Goal: Task Accomplishment & Management: Use online tool/utility

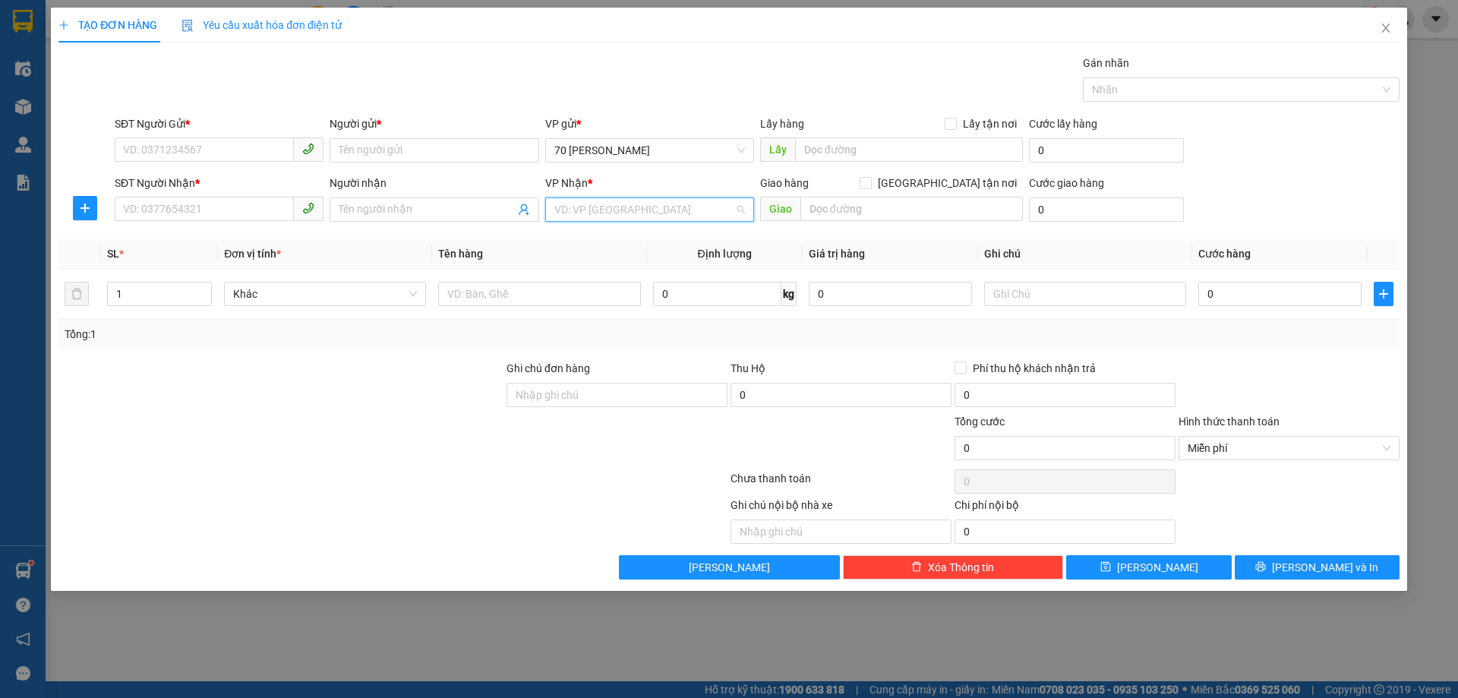
click at [590, 219] on input "search" at bounding box center [644, 209] width 180 height 23
click at [161, 156] on input "SĐT Người Gửi *" at bounding box center [204, 149] width 179 height 24
click at [574, 198] on input "search" at bounding box center [644, 209] width 180 height 23
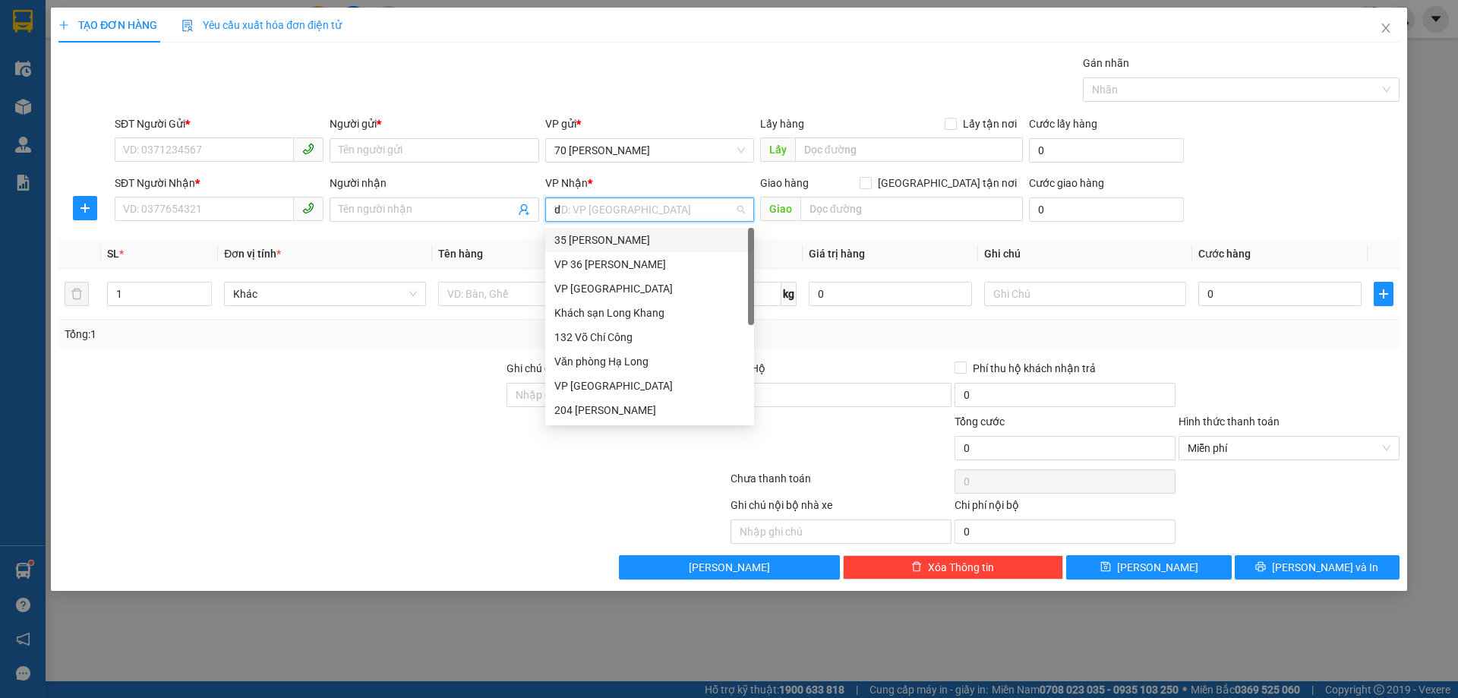
type input "da"
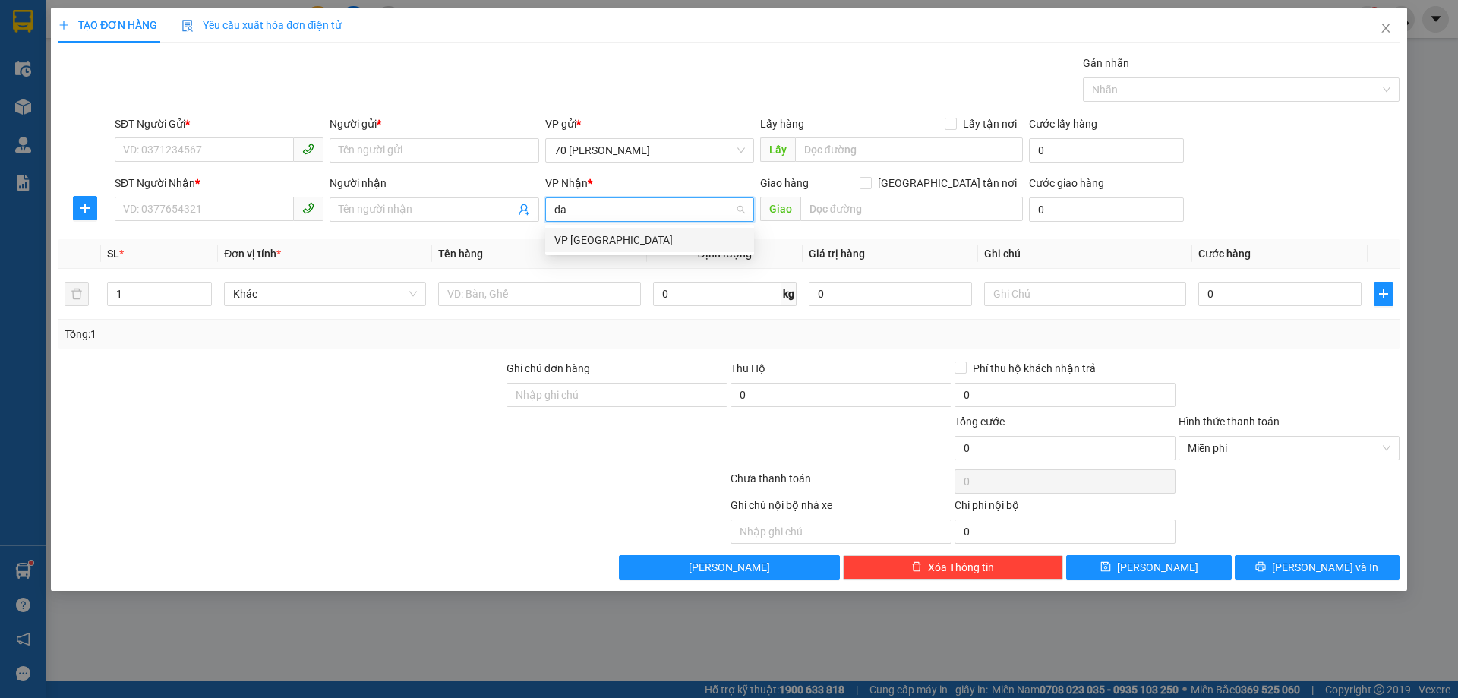
click at [576, 232] on div "VP [GEOGRAPHIC_DATA]" at bounding box center [649, 240] width 191 height 17
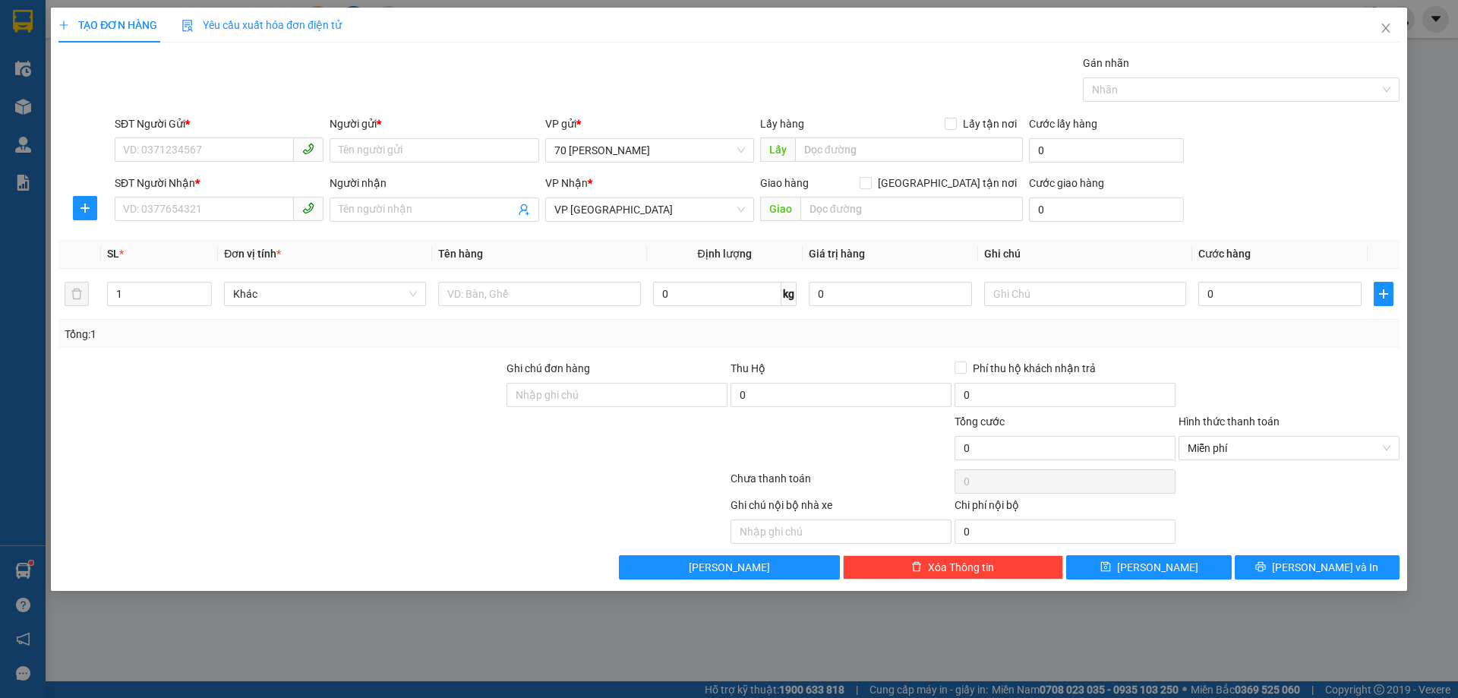
click at [451, 384] on div at bounding box center [281, 386] width 448 height 53
click at [150, 158] on input "SĐT Người Gửi *" at bounding box center [204, 149] width 179 height 24
type input "0964898735"
click at [215, 204] on input "SĐT Người Nhận *" at bounding box center [204, 209] width 179 height 24
paste input "0964898735"
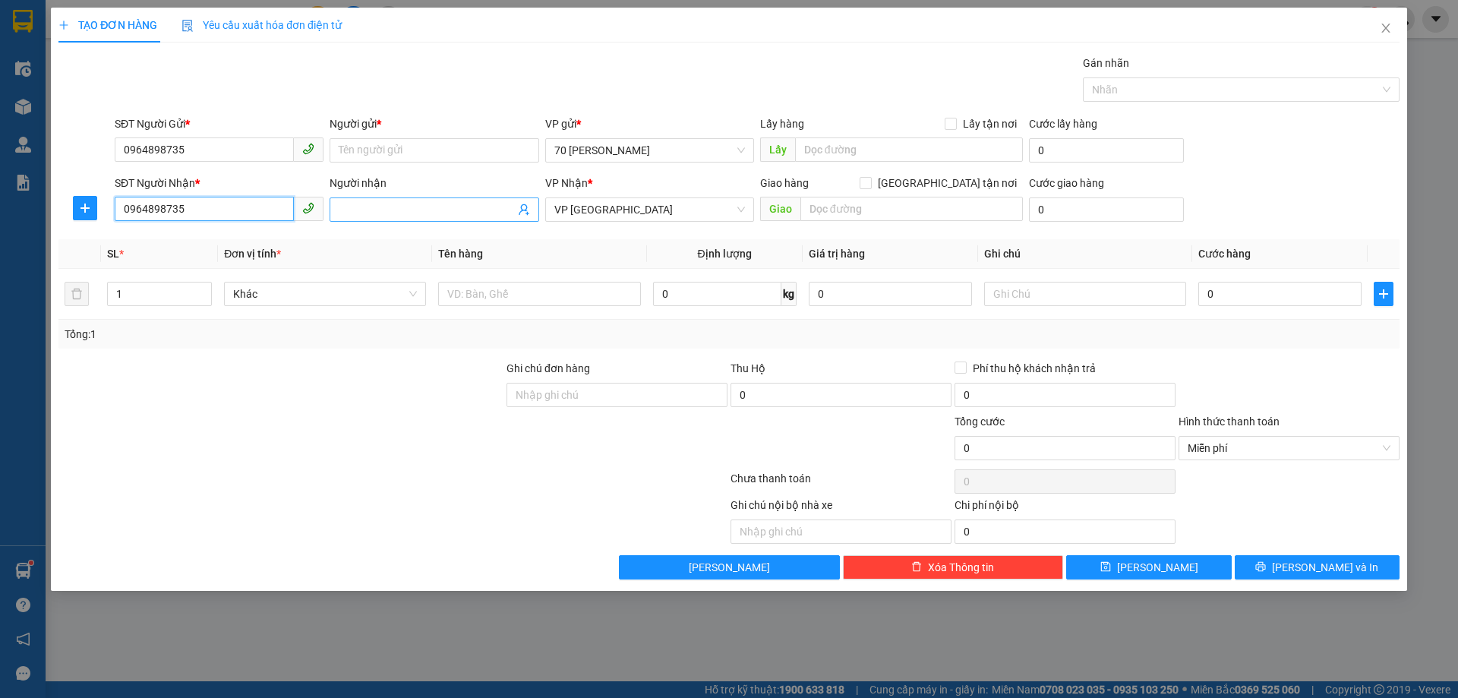
type input "0964898735"
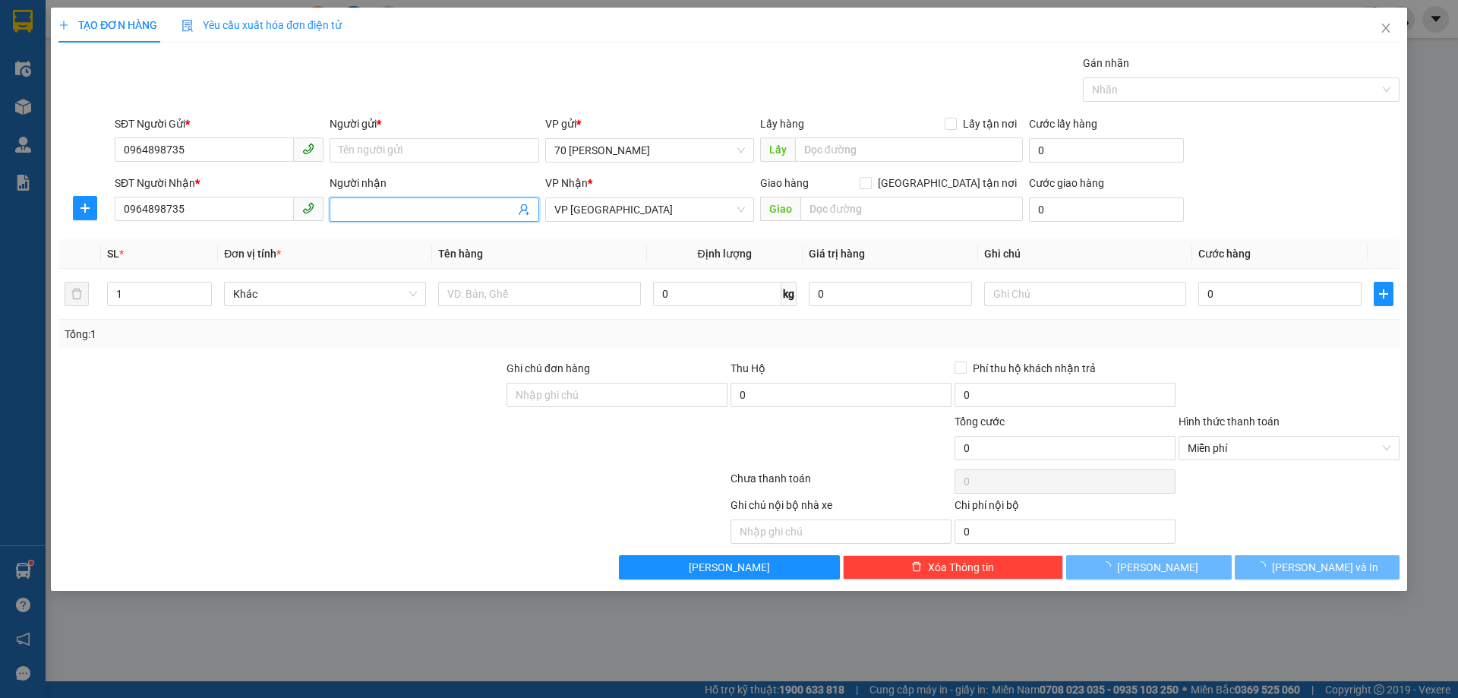
click at [409, 210] on input "Người nhận" at bounding box center [426, 209] width 175 height 17
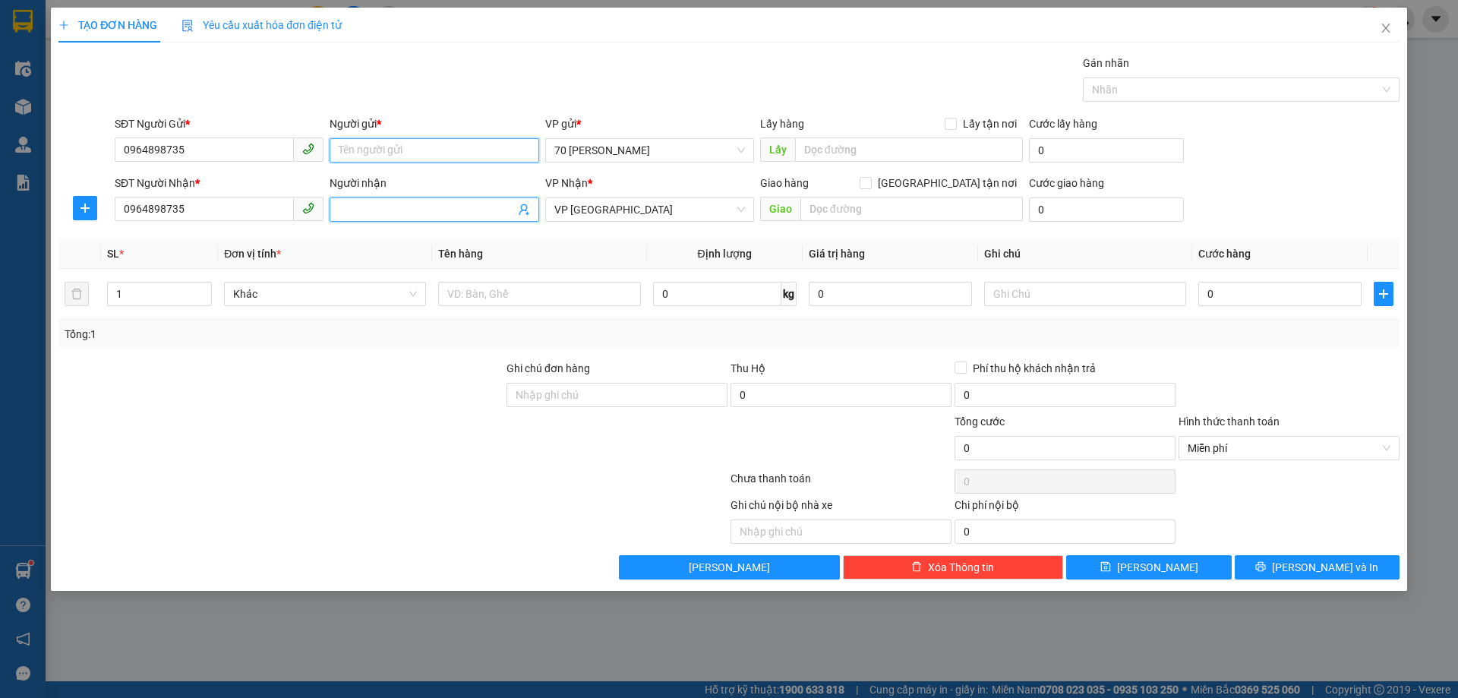
click at [392, 150] on input "Người gửi *" at bounding box center [434, 150] width 209 height 24
type input "a"
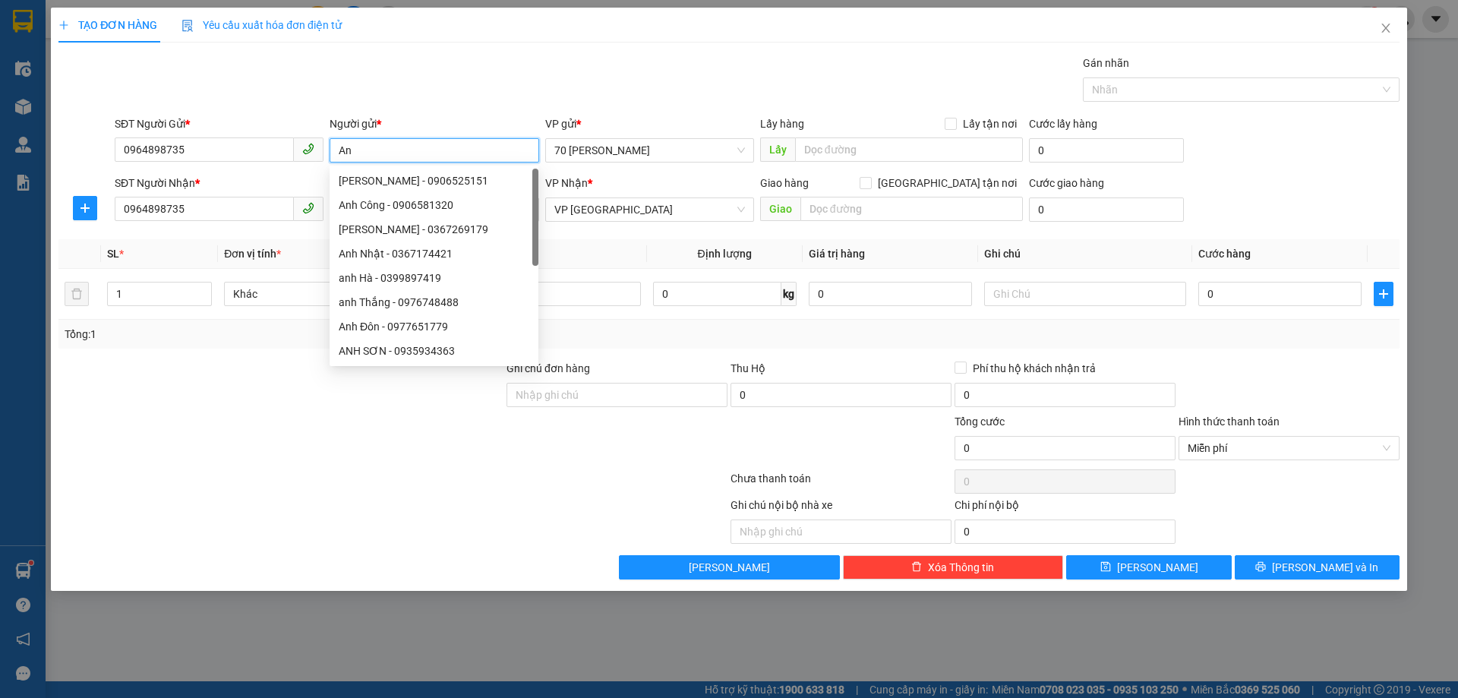
type input "A"
click at [383, 147] on input "Chị" at bounding box center [434, 150] width 209 height 24
type input "Chị"
click at [192, 148] on input "0964898735" at bounding box center [204, 149] width 179 height 24
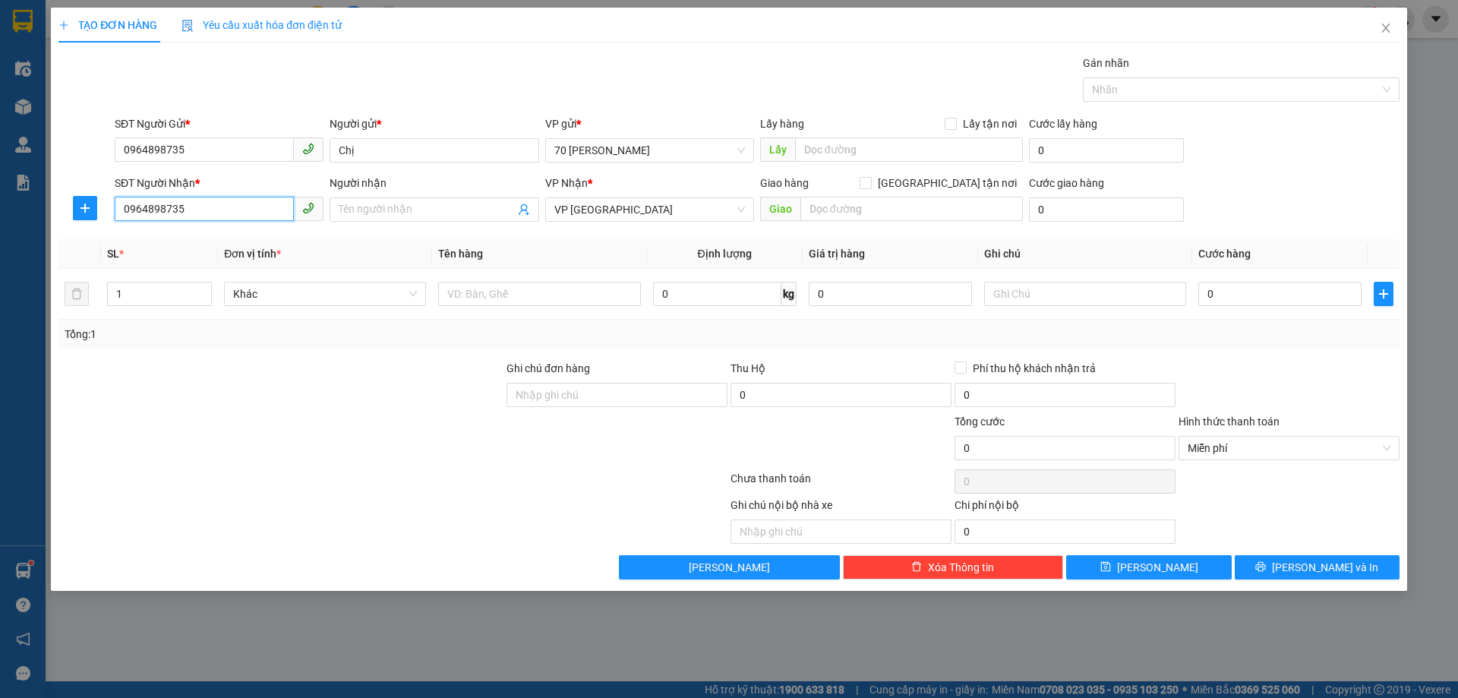
click at [197, 213] on input "0964898735" at bounding box center [204, 209] width 179 height 24
click at [421, 206] on input "Người nhận" at bounding box center [426, 209] width 175 height 17
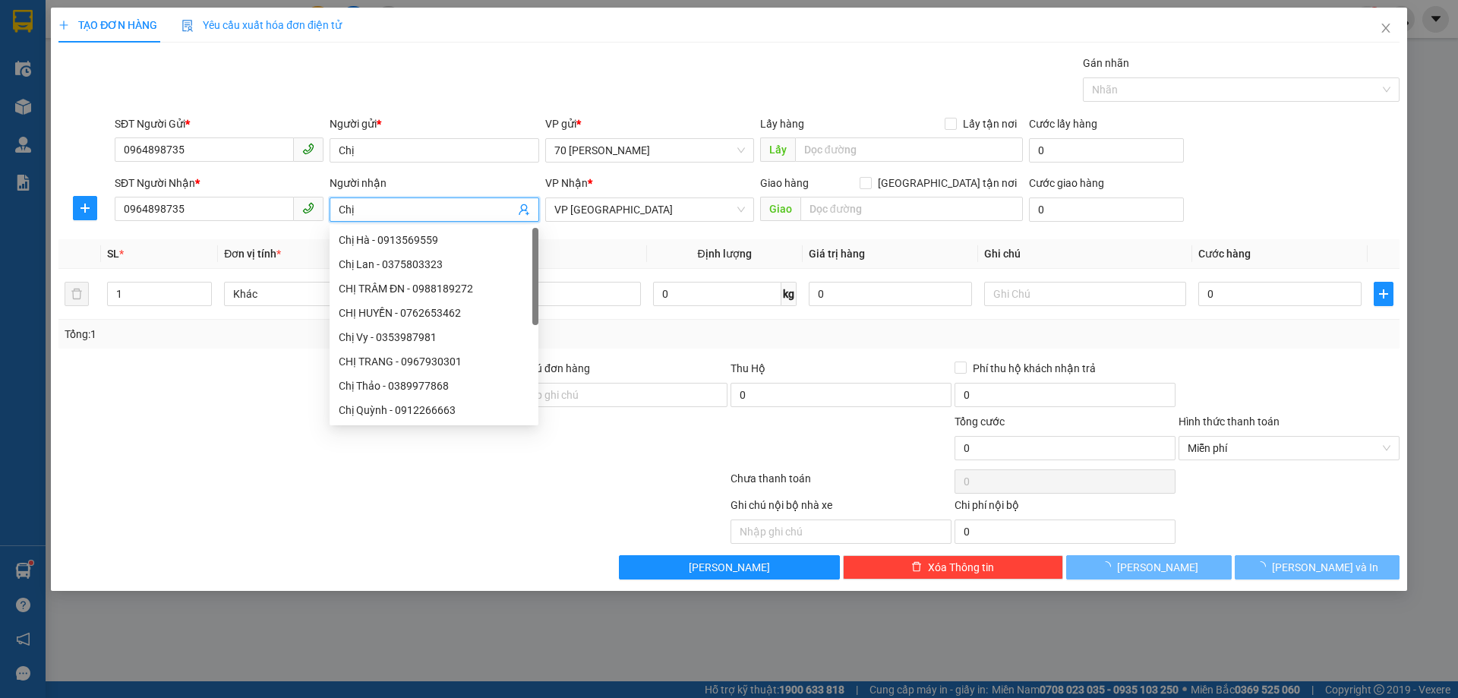
click at [420, 206] on input "Chị" at bounding box center [426, 209] width 175 height 17
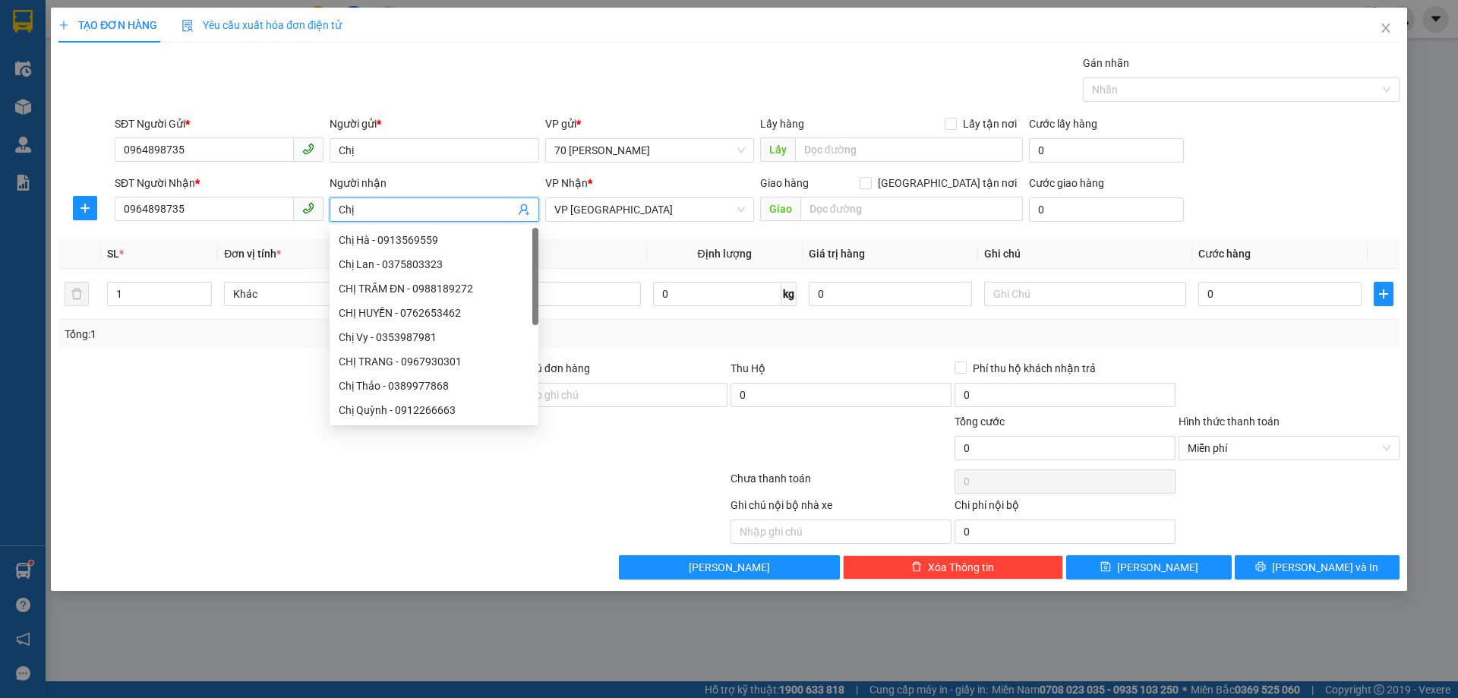
type input "Chị"
click at [493, 178] on div "Người nhận" at bounding box center [434, 183] width 209 height 17
click at [493, 201] on input "Chị" at bounding box center [426, 209] width 175 height 17
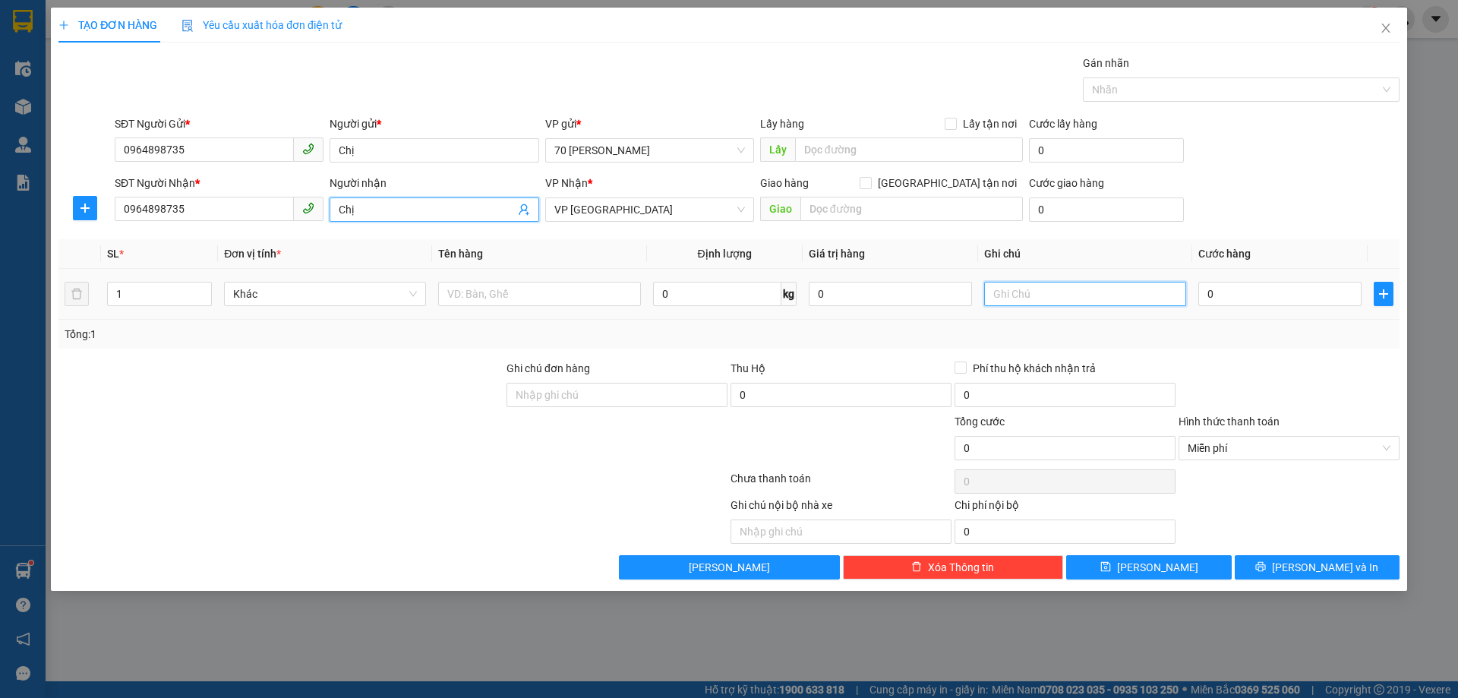
click at [1066, 294] on input "text" at bounding box center [1085, 294] width 202 height 24
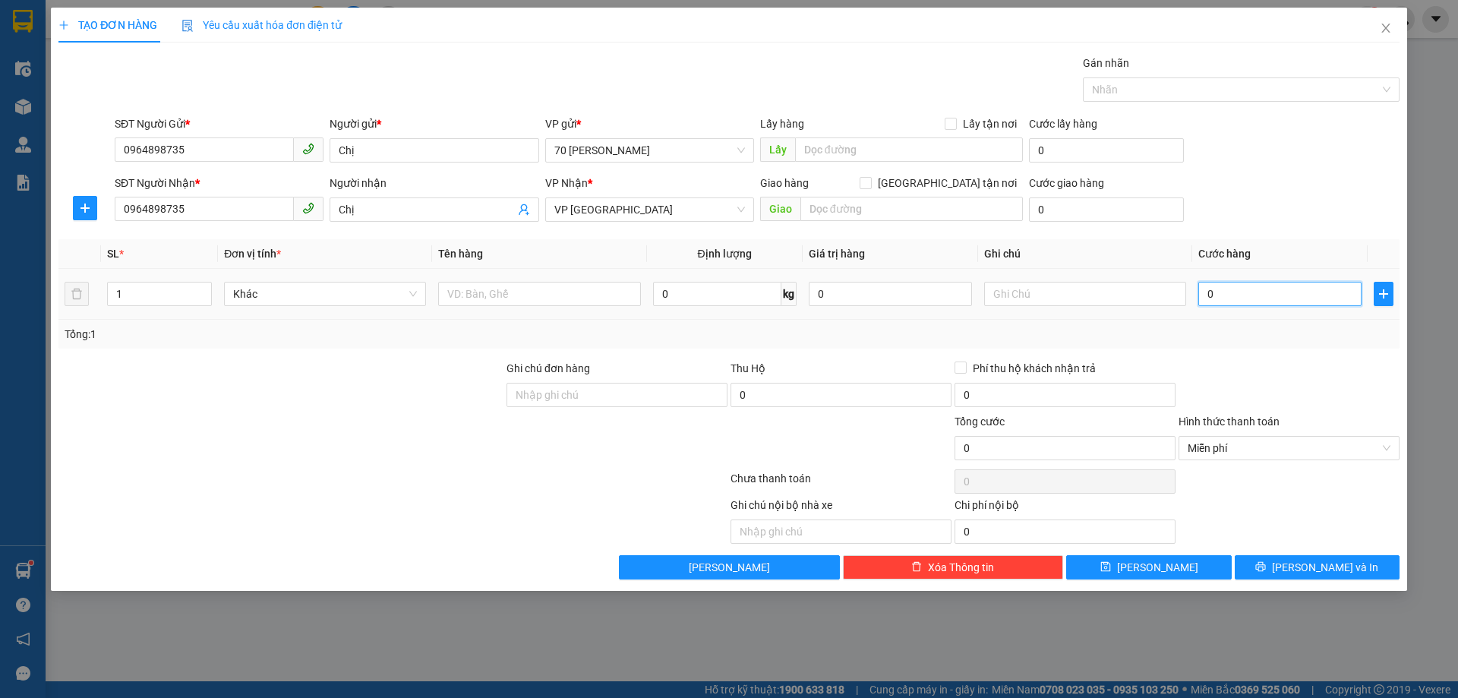
click at [1289, 296] on input "0" at bounding box center [1279, 294] width 163 height 24
type input "500.000"
click at [492, 305] on input "text" at bounding box center [539, 294] width 202 height 24
click at [1224, 445] on span "Miễn phí" at bounding box center [1289, 448] width 203 height 23
type input "Xe máy"
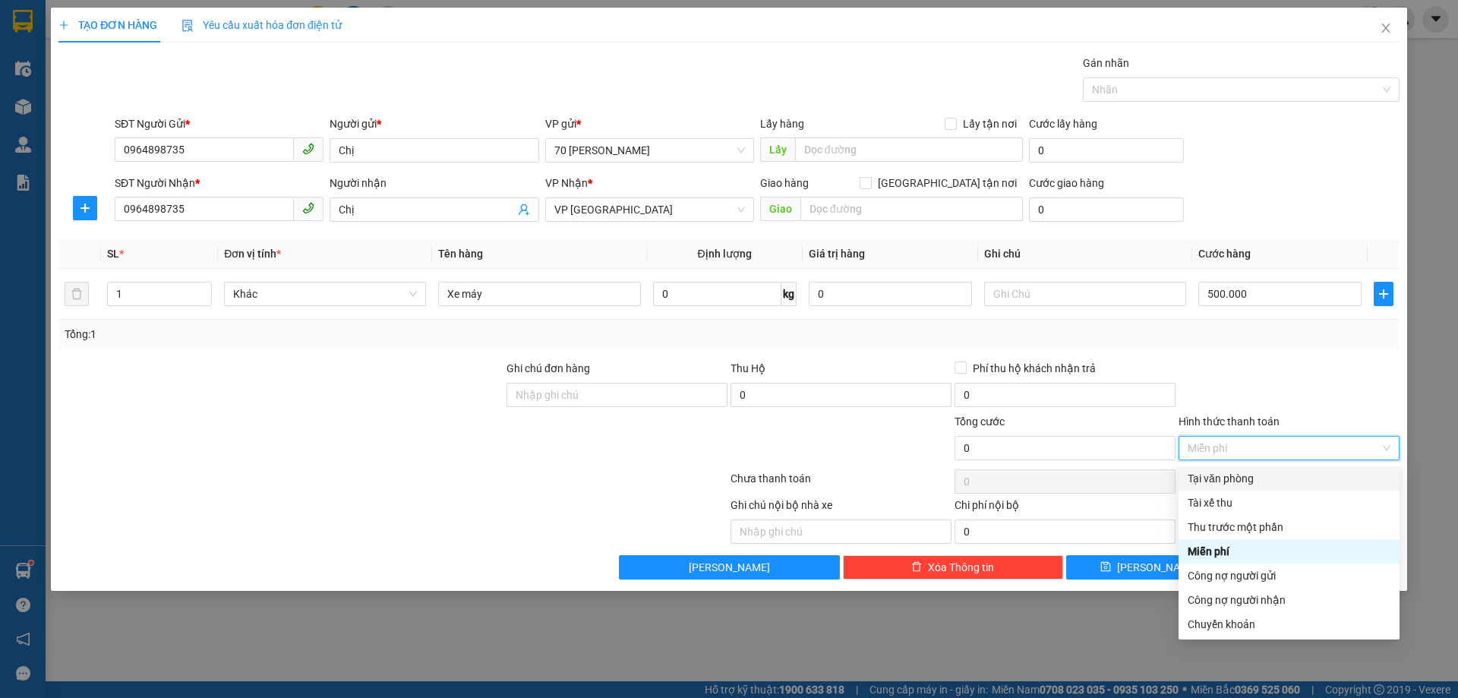
click at [1256, 384] on div at bounding box center [1289, 386] width 224 height 53
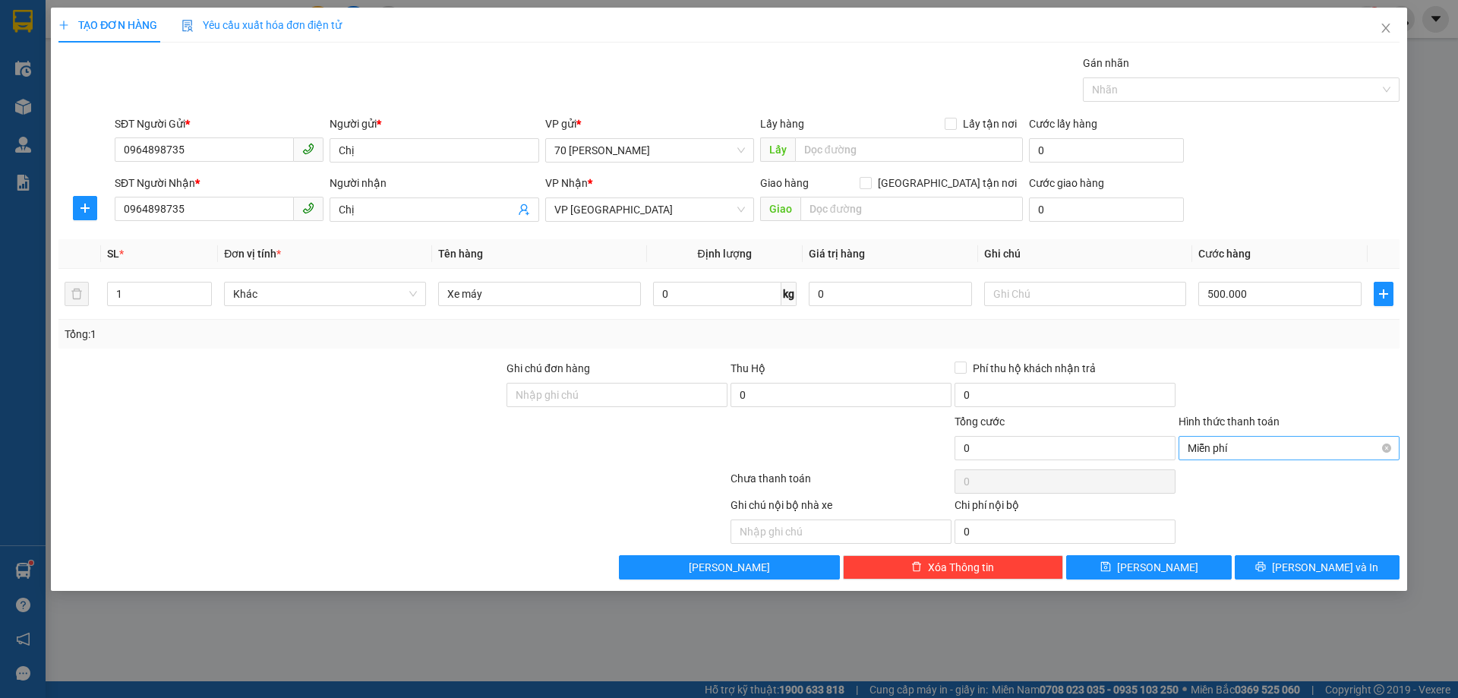
click at [1259, 447] on span "Miễn phí" at bounding box center [1289, 448] width 203 height 23
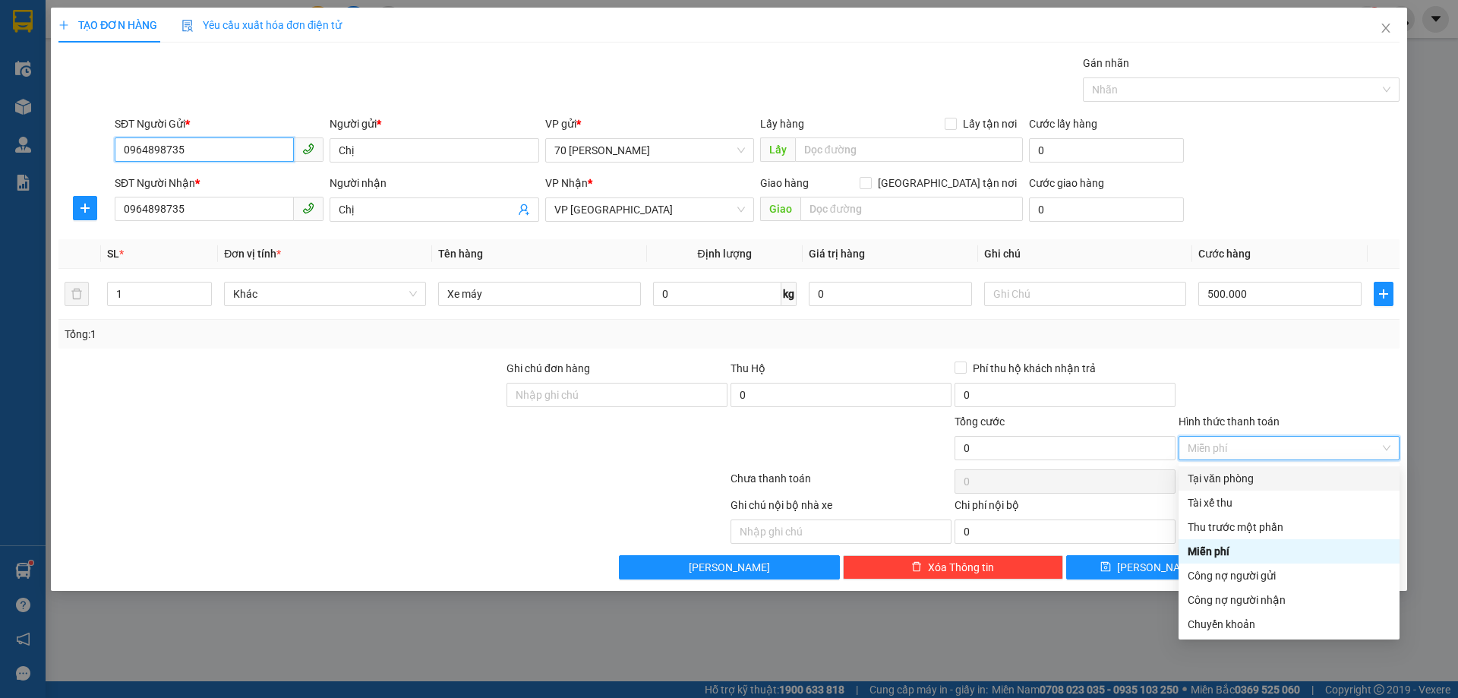
click at [208, 142] on input "0964898735" at bounding box center [204, 149] width 179 height 24
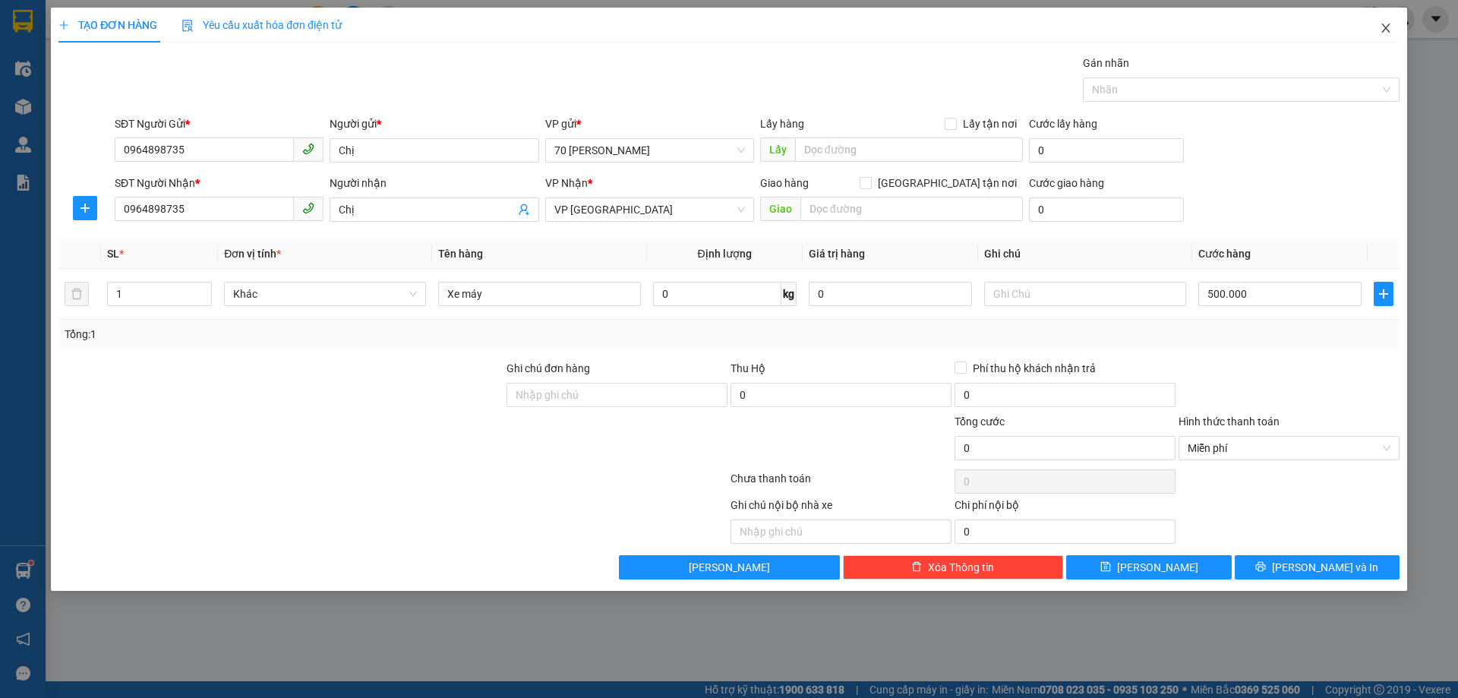
click at [1377, 21] on span "Close" at bounding box center [1386, 29] width 43 height 43
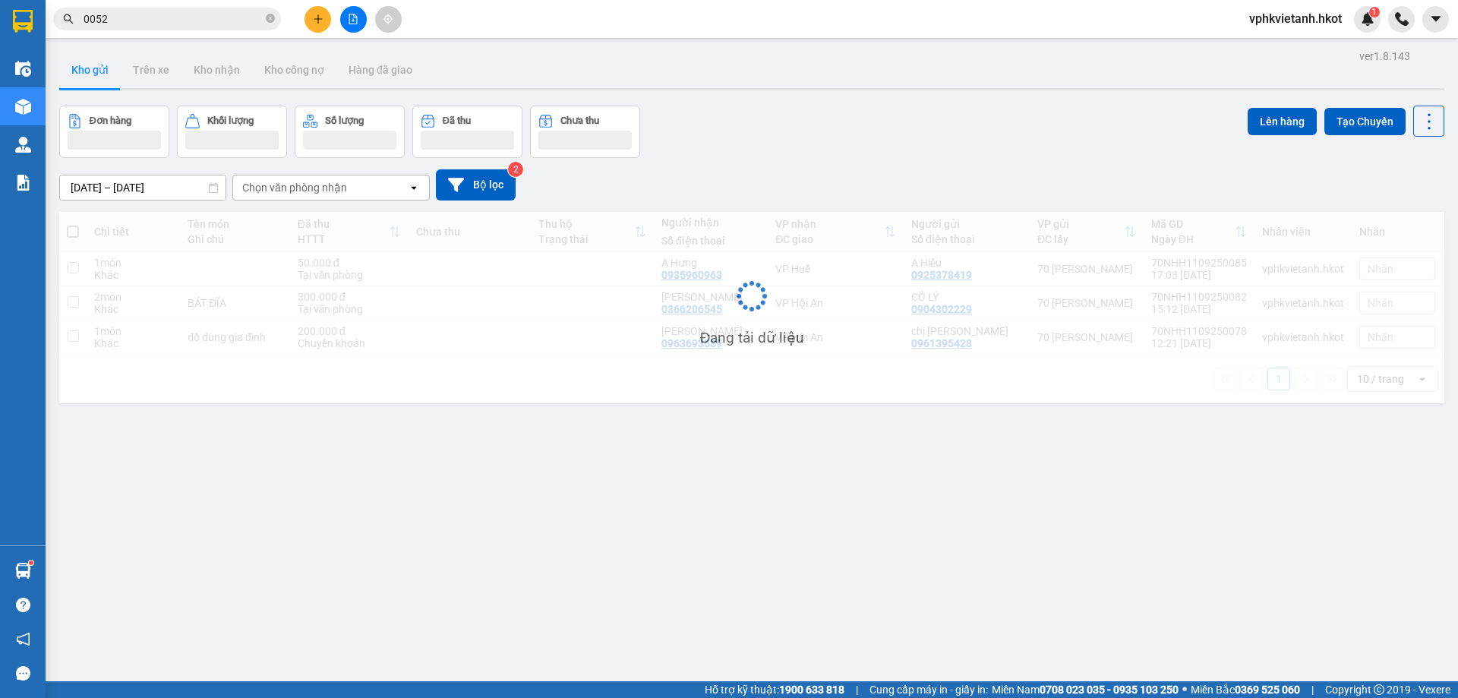
click at [1385, 31] on div "vphkvietanh.hkot 1" at bounding box center [1347, 19] width 221 height 27
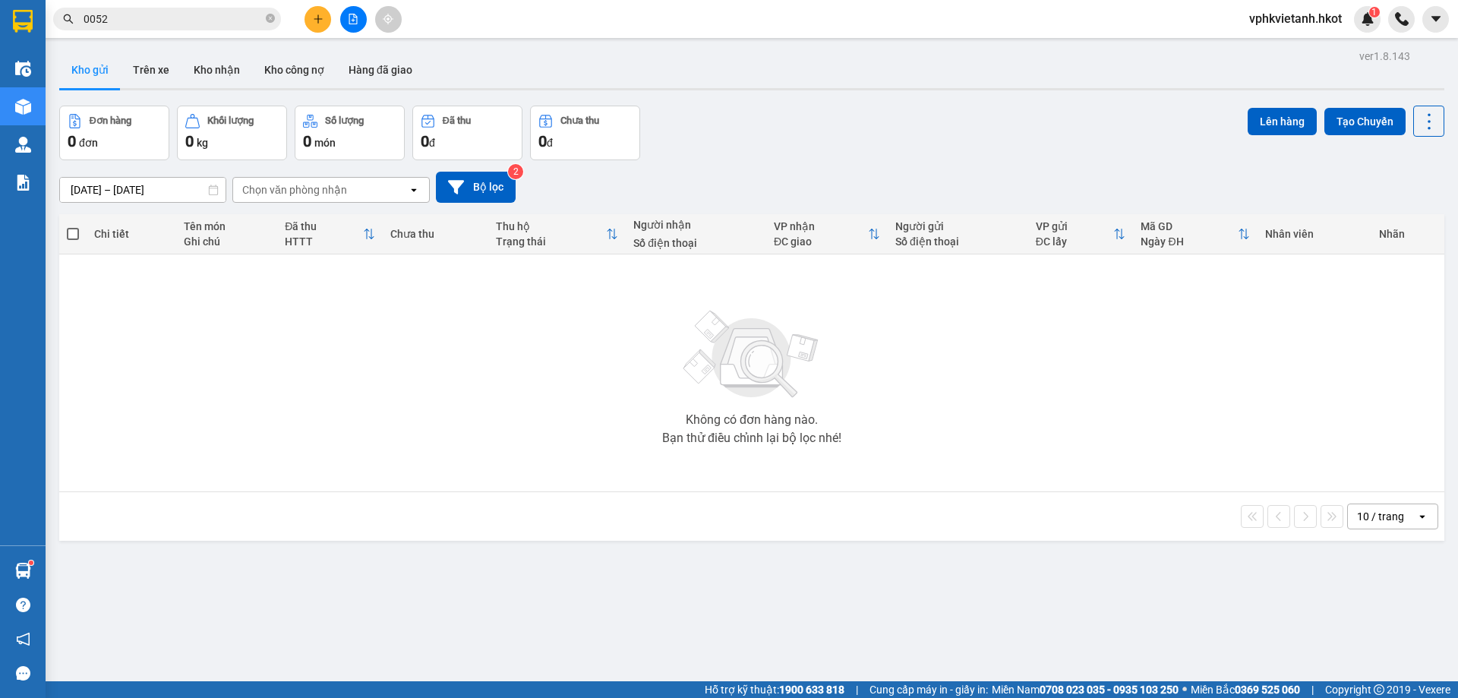
drag, startPoint x: 333, startPoint y: 12, endPoint x: 320, endPoint y: 12, distance: 12.9
click at [327, 12] on div at bounding box center [353, 19] width 114 height 27
click at [315, 14] on icon "plus" at bounding box center [318, 19] width 11 height 11
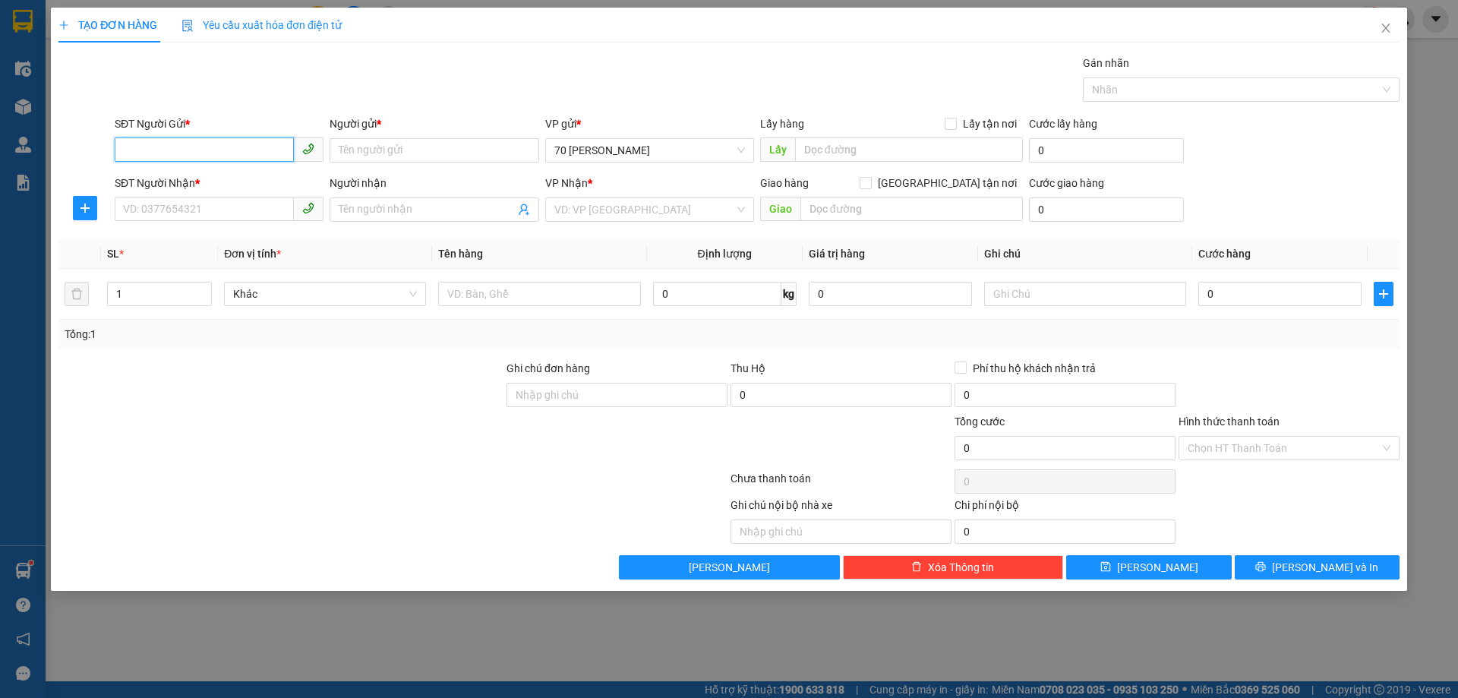
click at [185, 153] on input "SĐT Người Gửi *" at bounding box center [204, 149] width 179 height 24
paste input "0964898735"
type input "0964898735"
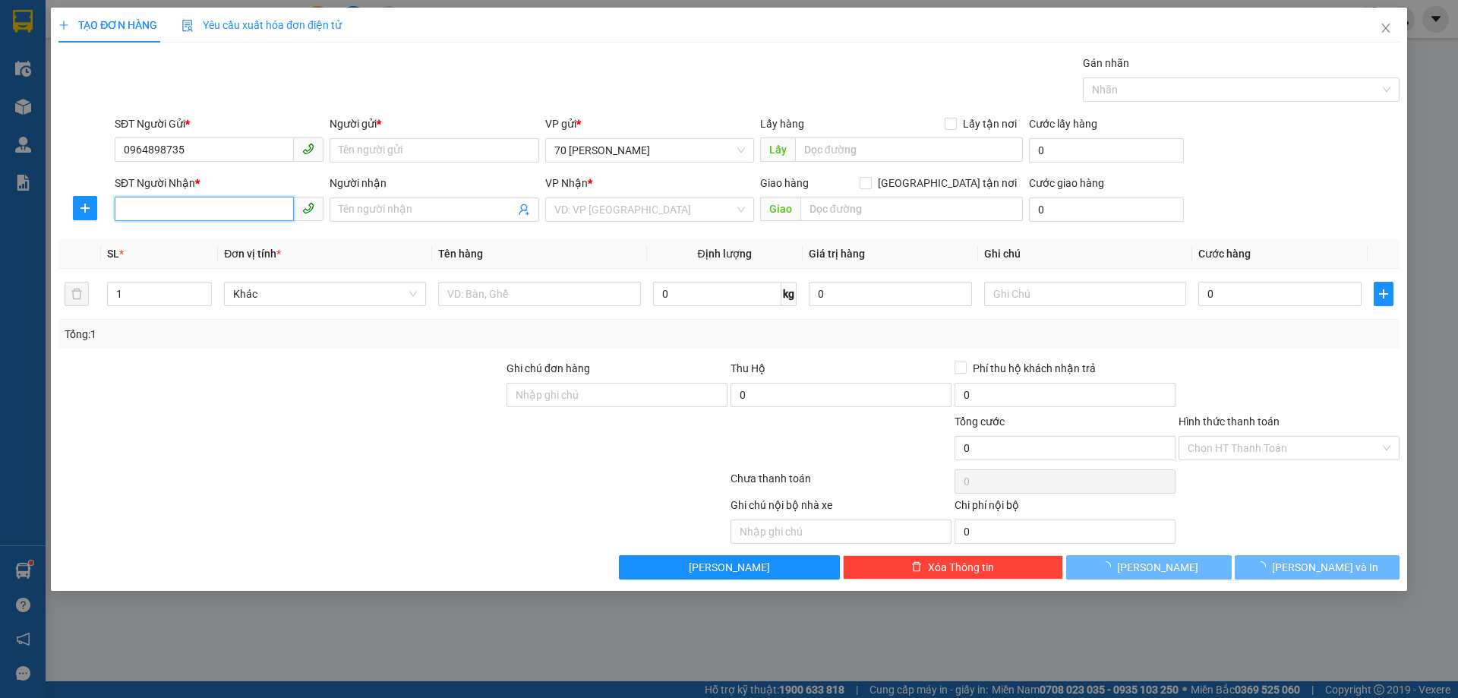
click at [200, 202] on input "SĐT Người Nhận *" at bounding box center [204, 209] width 179 height 24
paste input "0964898735"
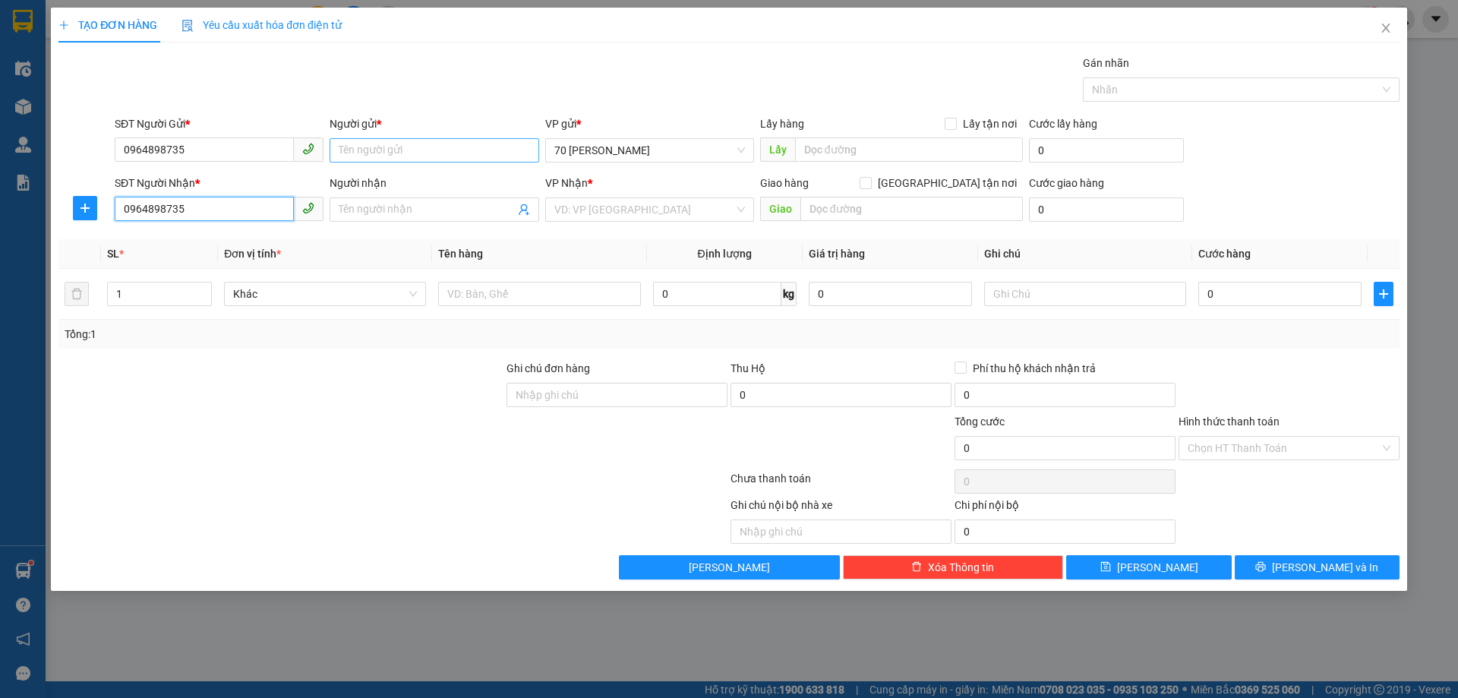
type input "0964898735"
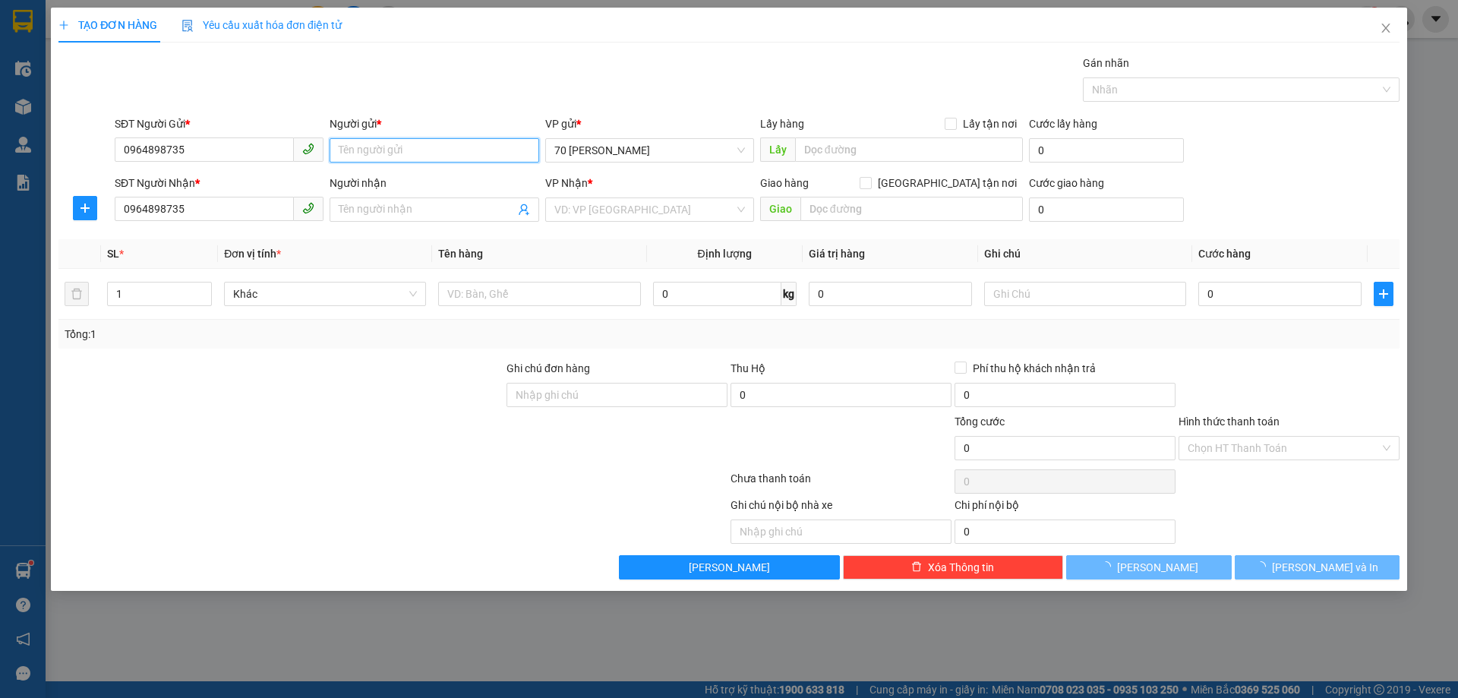
click at [439, 147] on input "Người gửi *" at bounding box center [434, 150] width 209 height 24
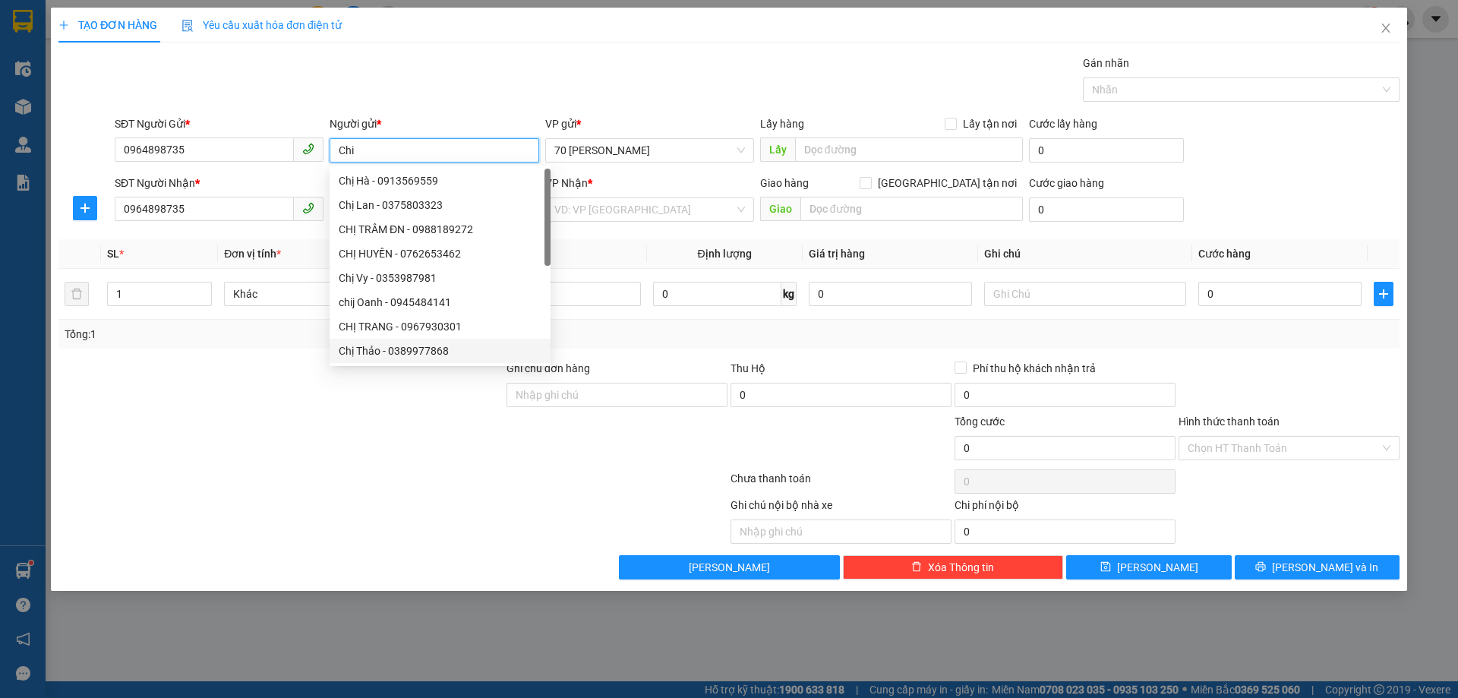
type input "Chi"
drag, startPoint x: 237, startPoint y: 514, endPoint x: 403, endPoint y: 313, distance: 261.1
click at [237, 515] on div at bounding box center [253, 520] width 392 height 47
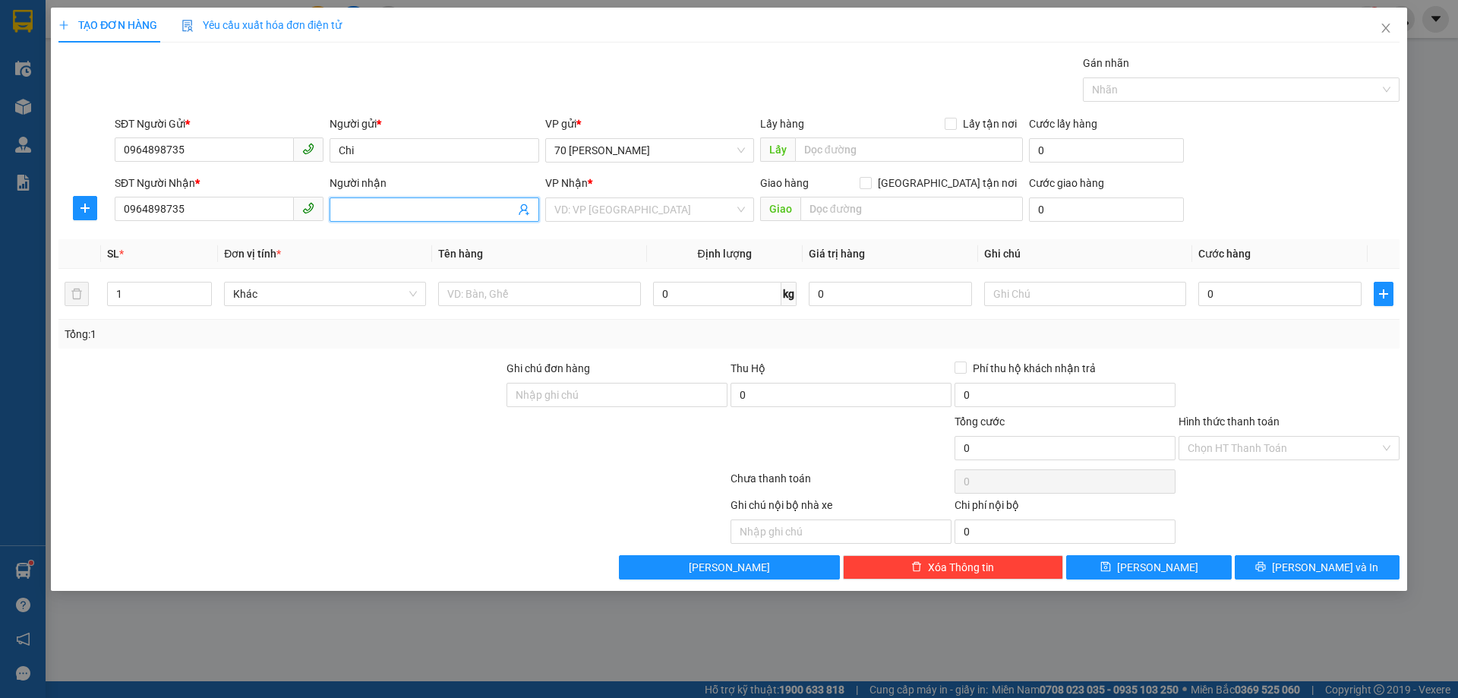
click at [396, 200] on span at bounding box center [434, 209] width 209 height 24
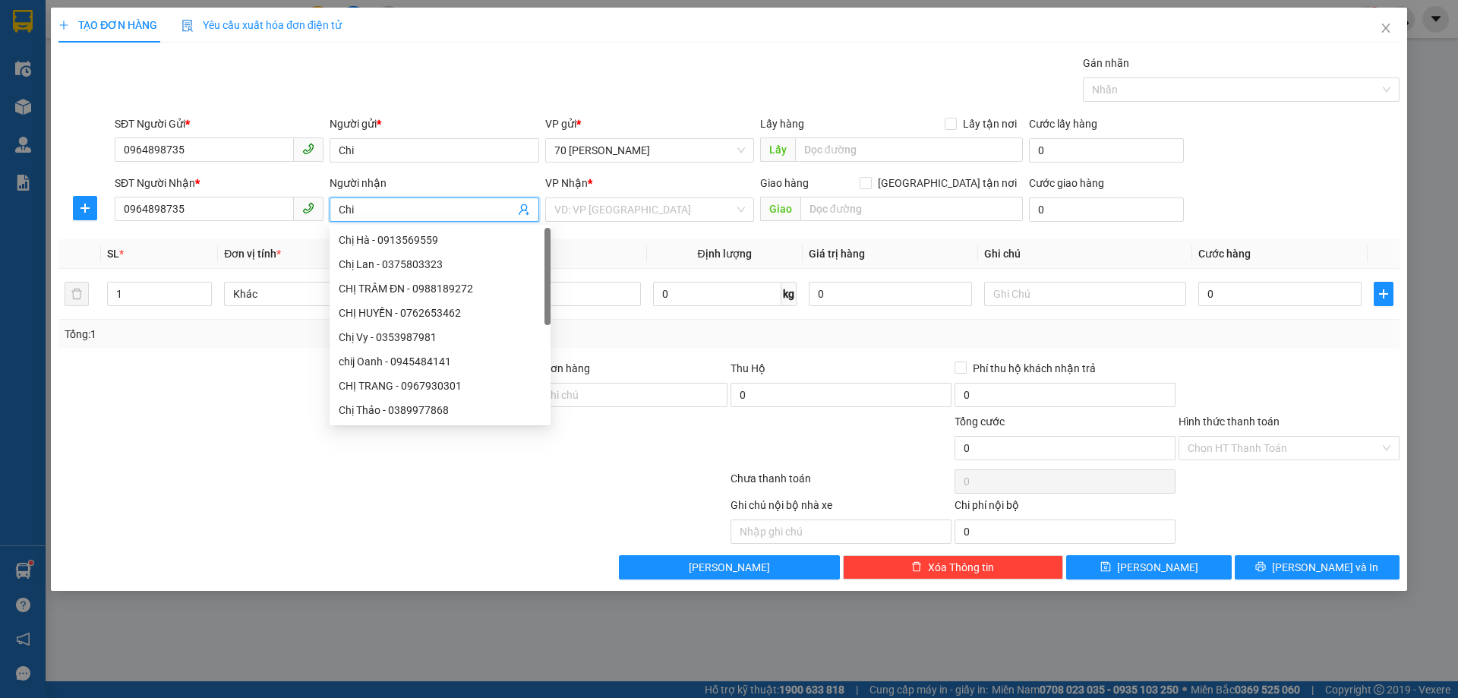
type input "Chi"
click at [743, 248] on span "Định lượng" at bounding box center [725, 254] width 54 height 12
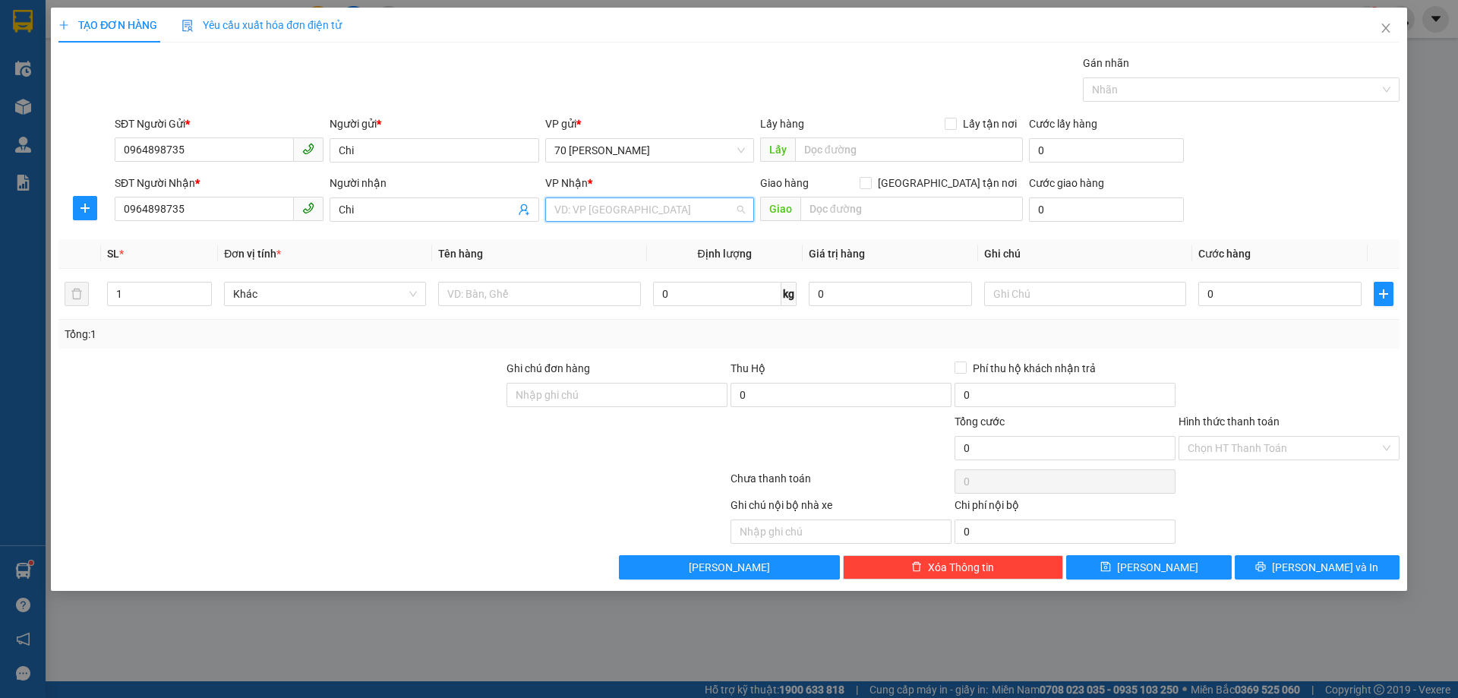
click at [696, 213] on input "search" at bounding box center [644, 209] width 180 height 23
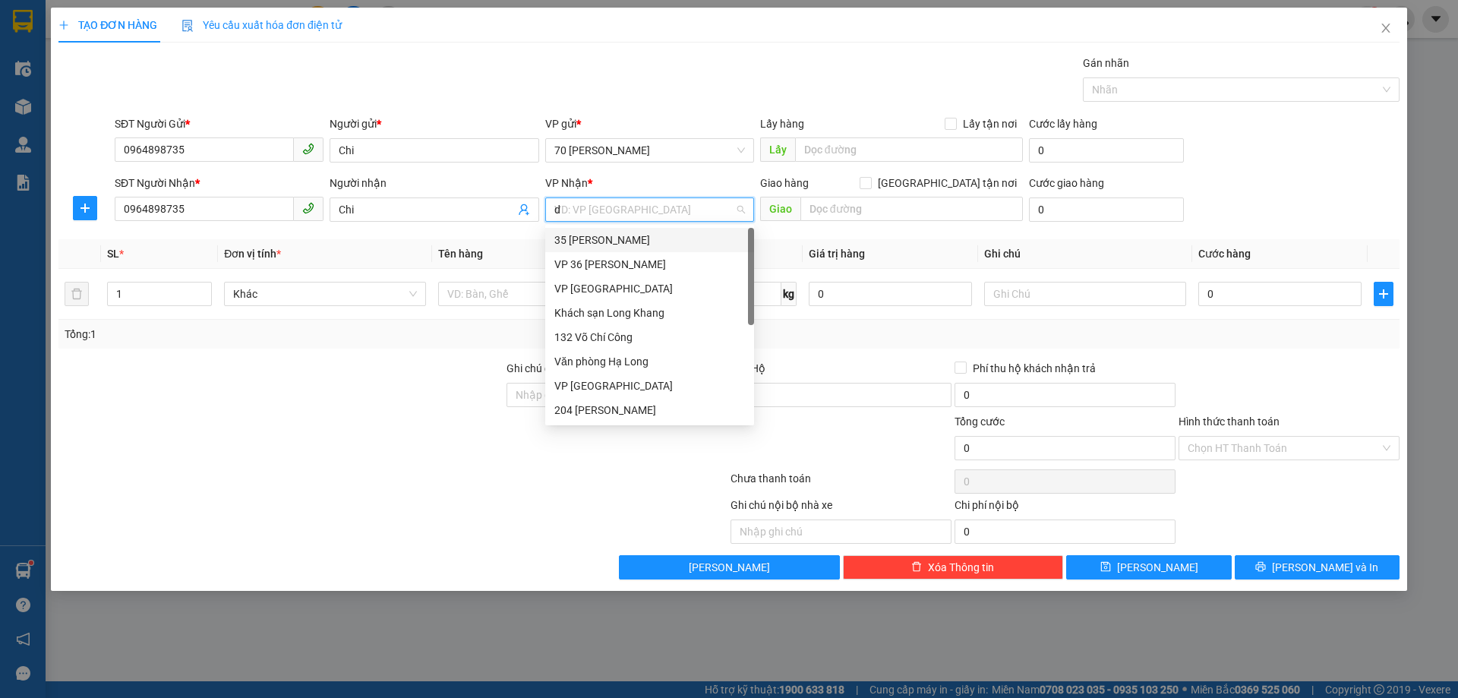
type input "da"
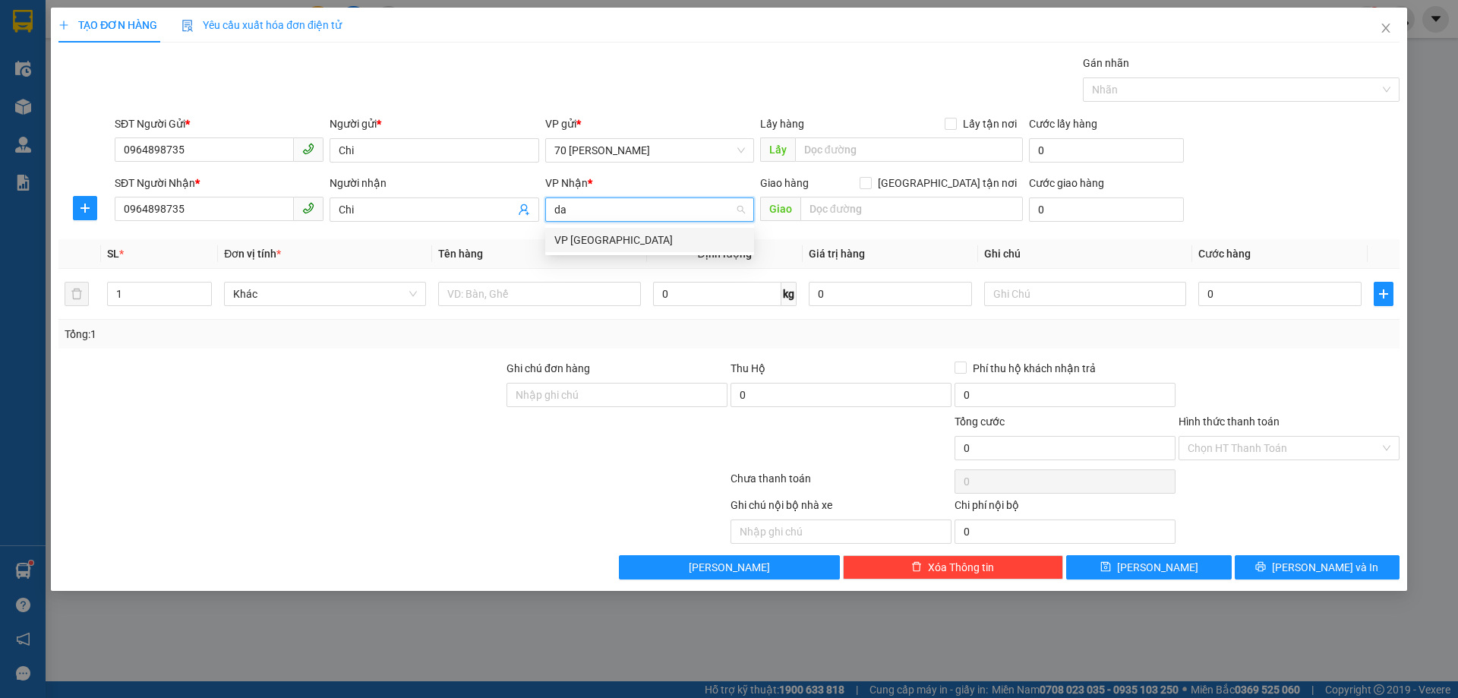
click at [616, 243] on div "VP [GEOGRAPHIC_DATA]" at bounding box center [649, 240] width 191 height 17
click at [1239, 300] on input "0" at bounding box center [1279, 294] width 163 height 24
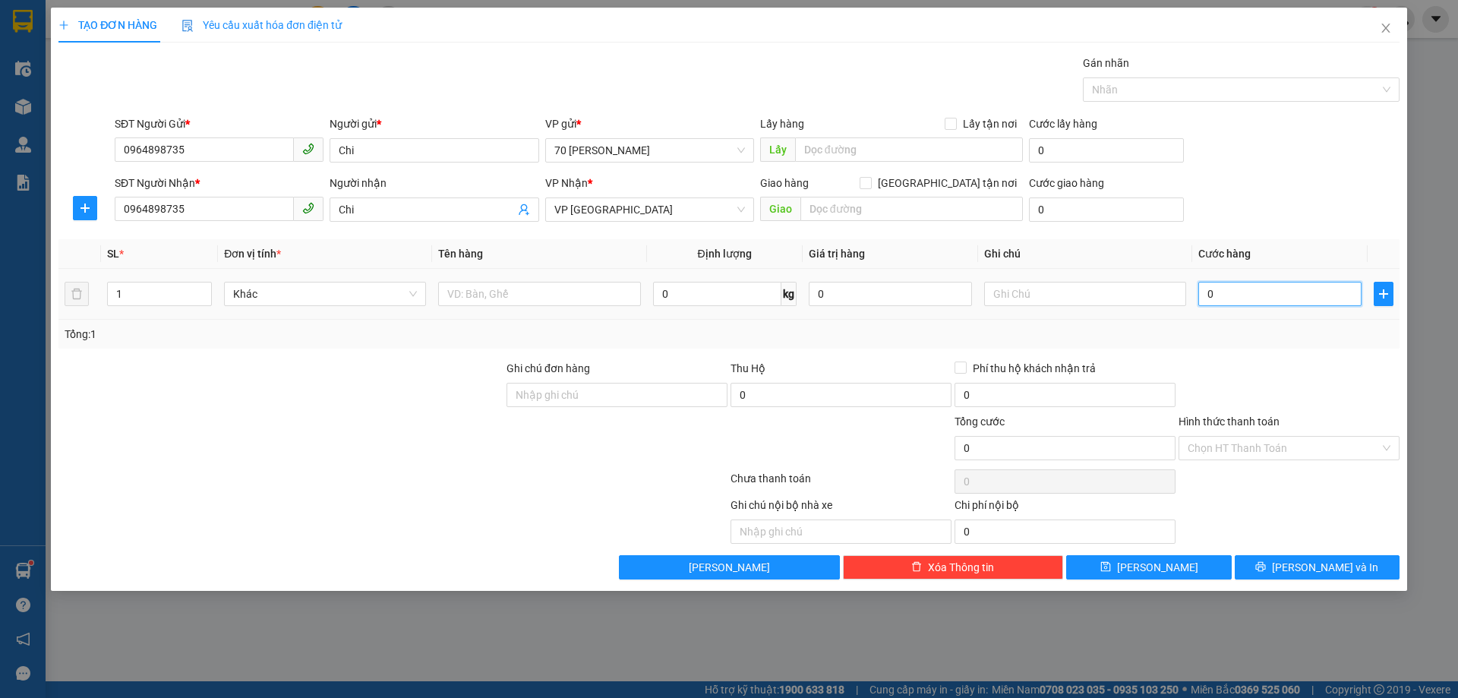
type input "5"
type input "50"
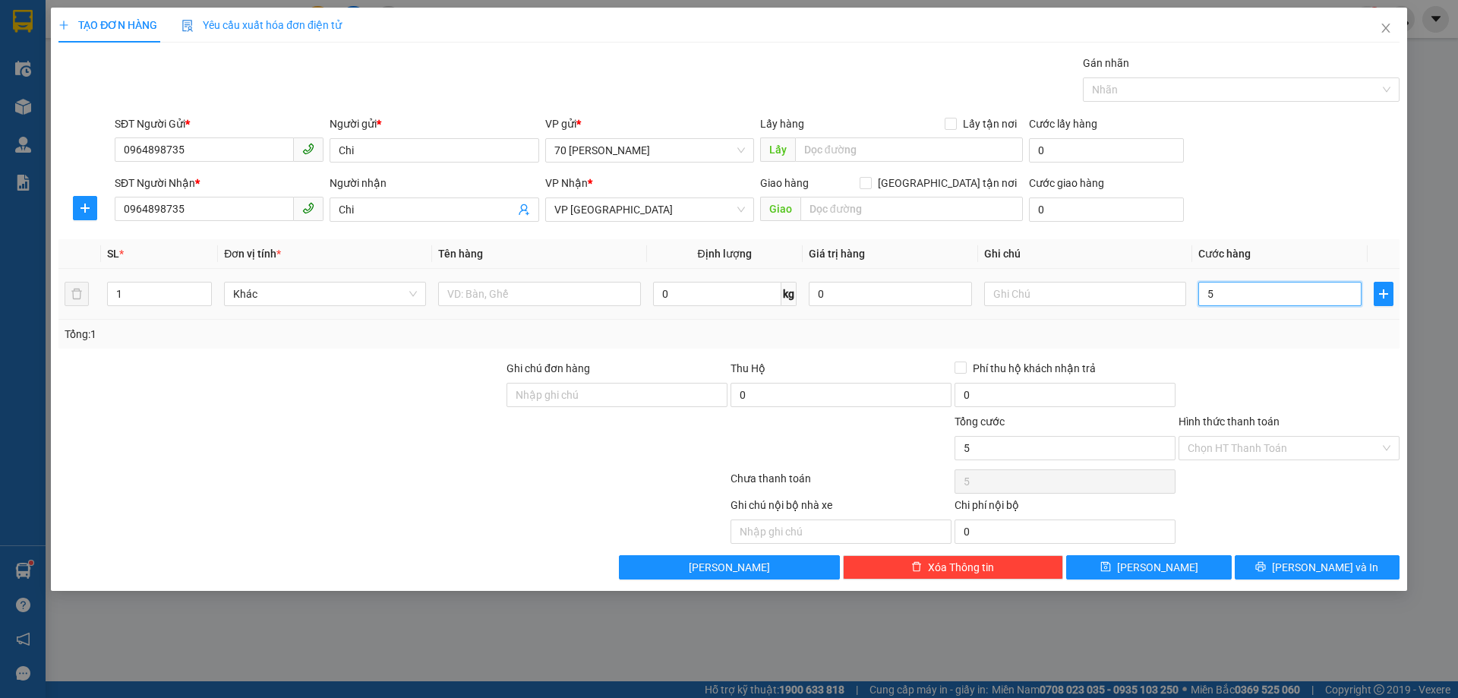
type input "50"
type input "500"
type input "5.000"
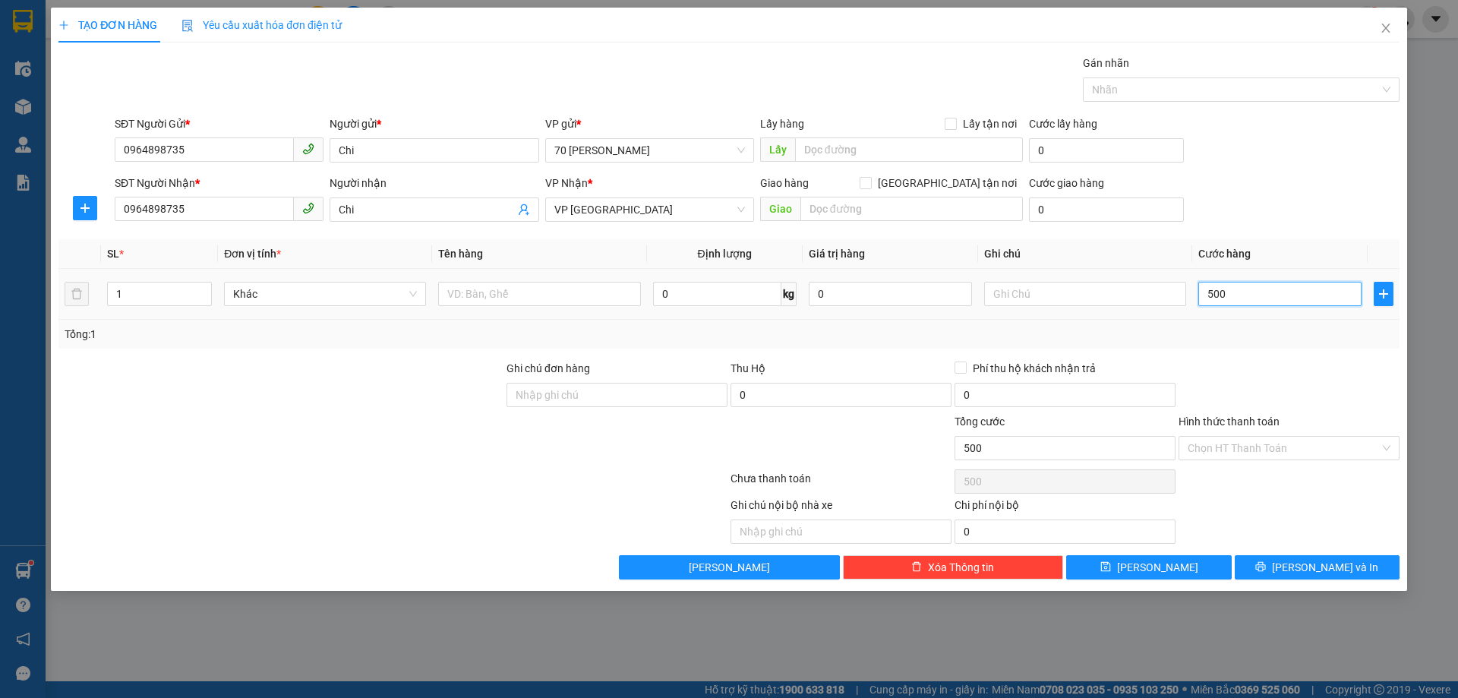
type input "5.000"
type input "50.000"
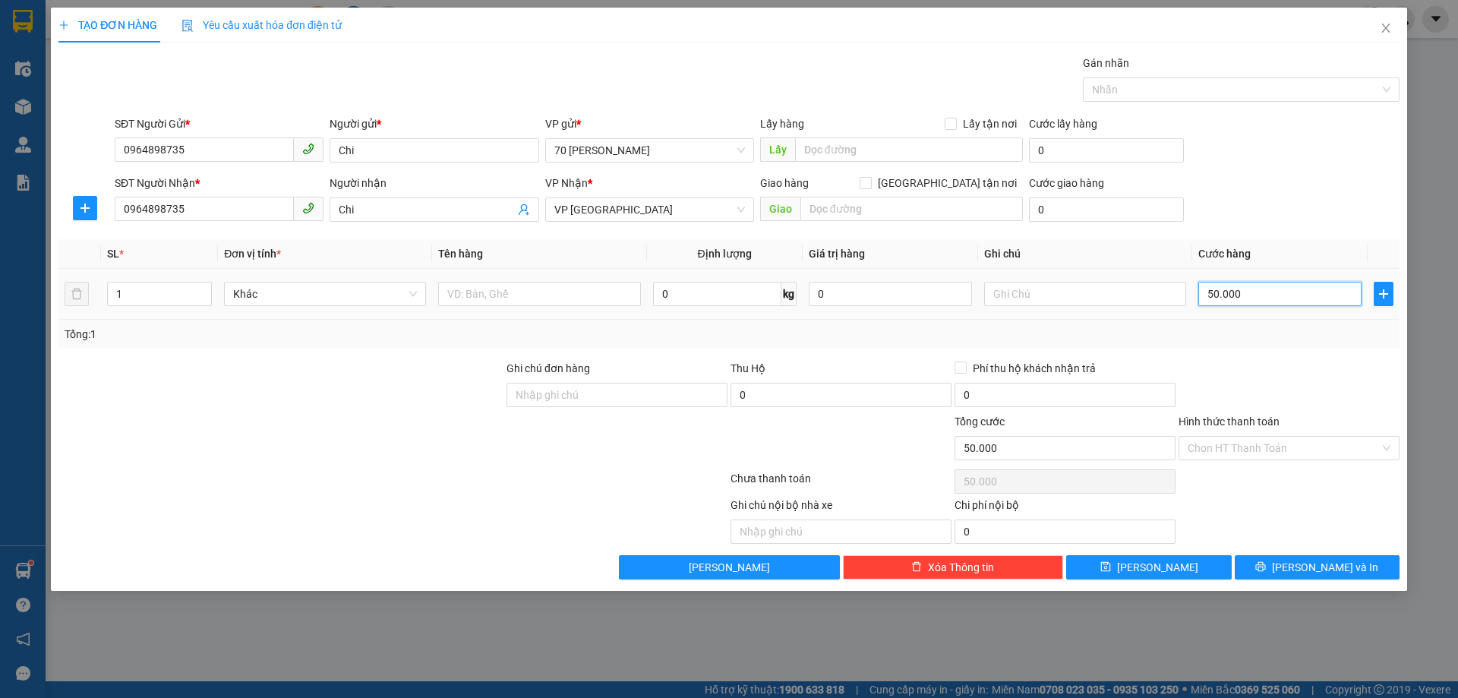
type input "500.000"
click at [551, 285] on input "text" at bounding box center [539, 294] width 202 height 24
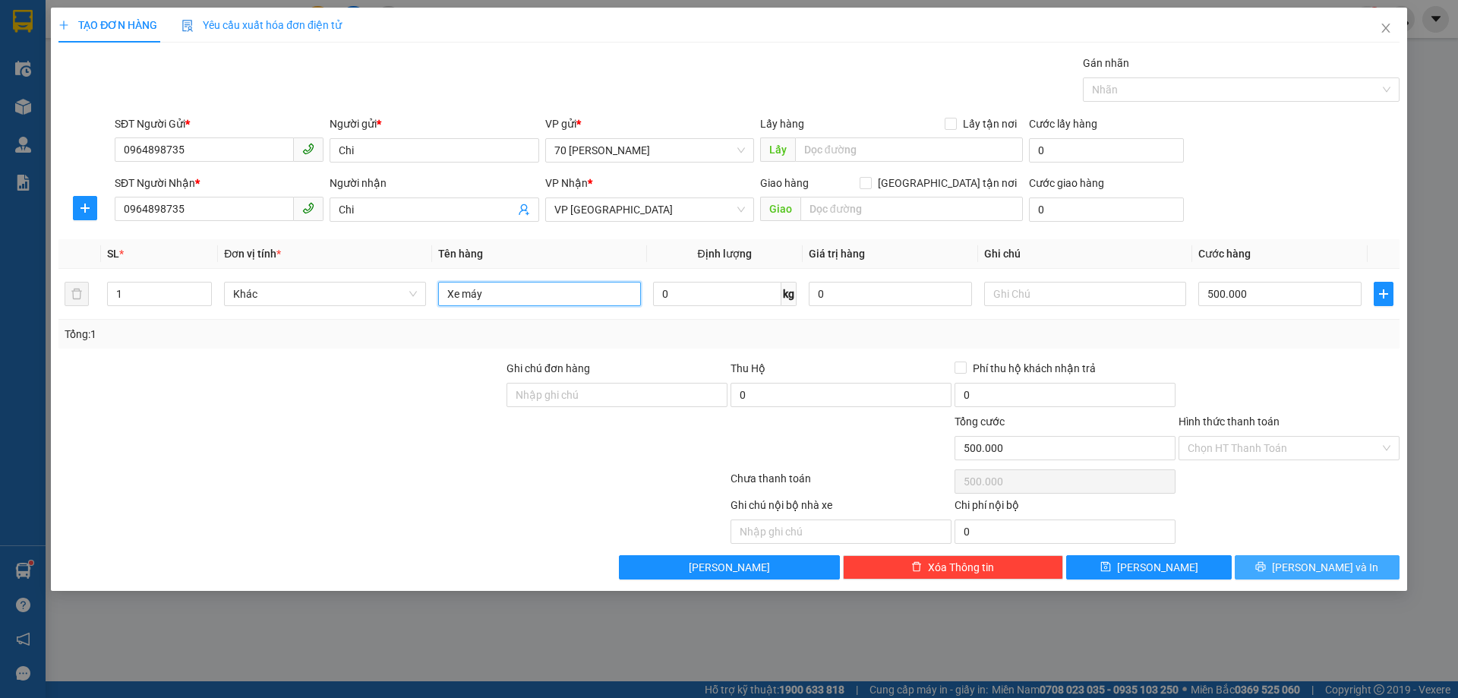
type input "Xe máy"
click at [1340, 573] on span "[PERSON_NAME] và In" at bounding box center [1325, 567] width 106 height 17
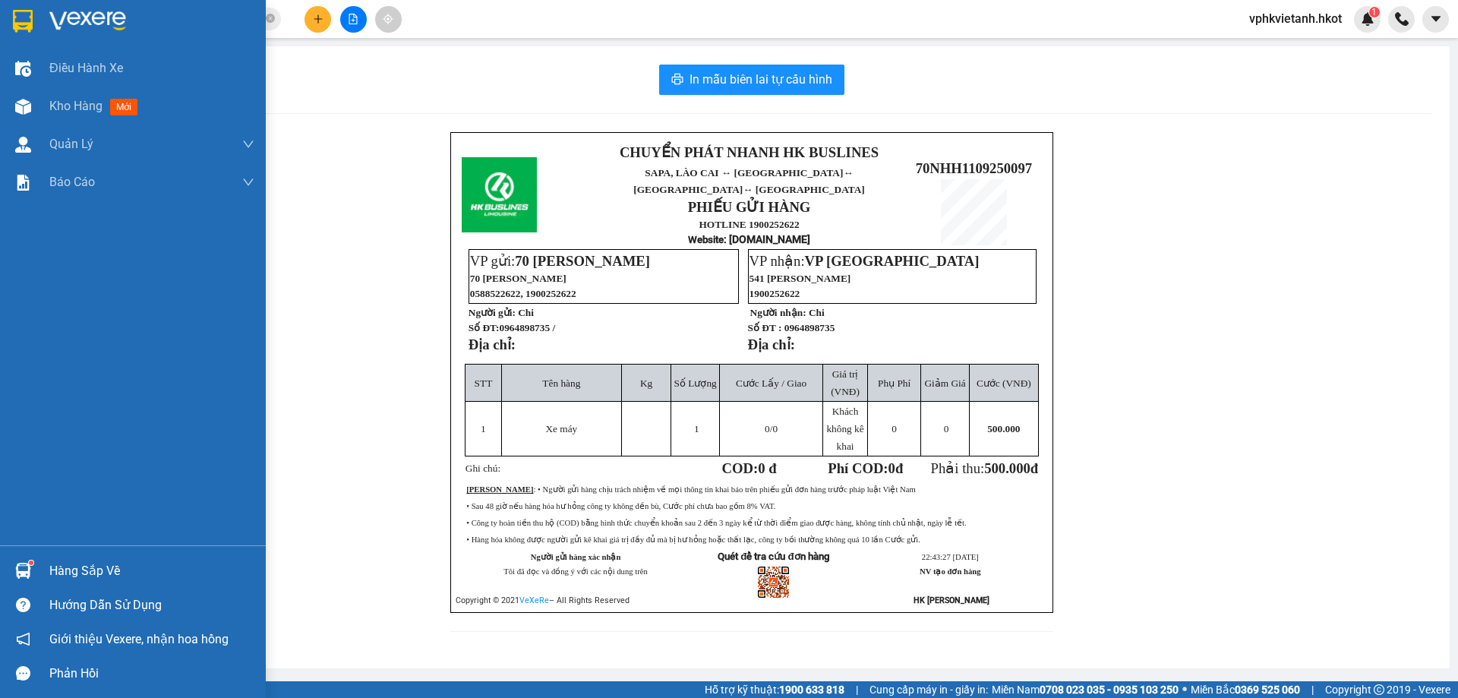
click at [91, 21] on img at bounding box center [87, 21] width 77 height 23
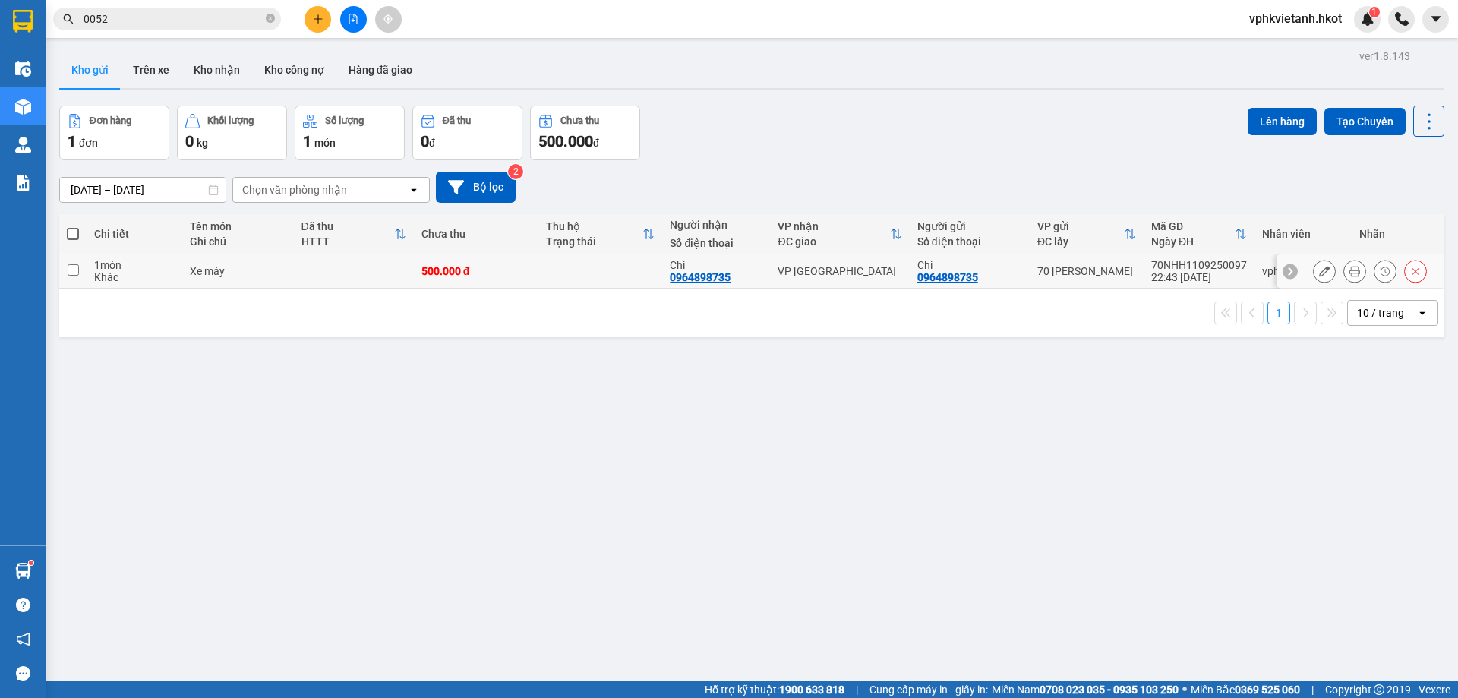
click at [93, 272] on td "1 món Khác" at bounding box center [134, 271] width 95 height 34
checkbox input "true"
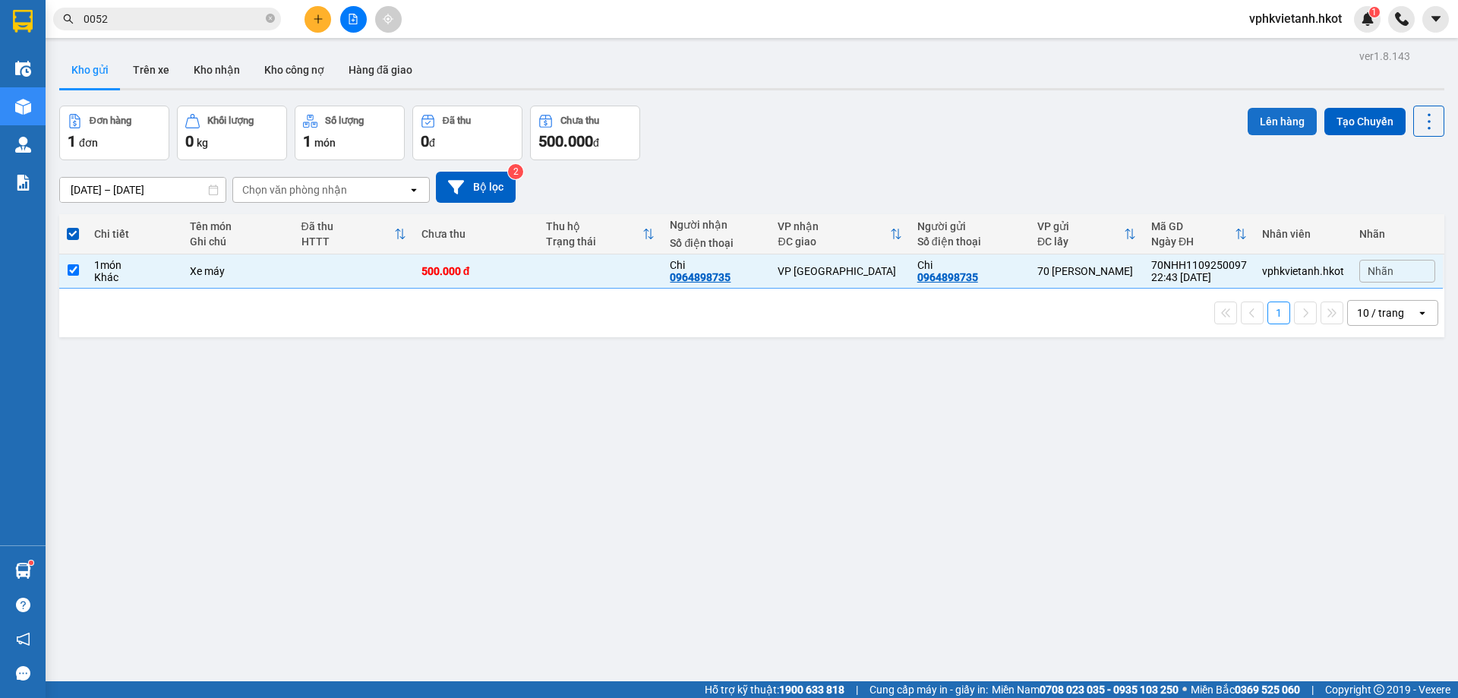
click at [1274, 129] on button "Lên hàng" at bounding box center [1282, 121] width 69 height 27
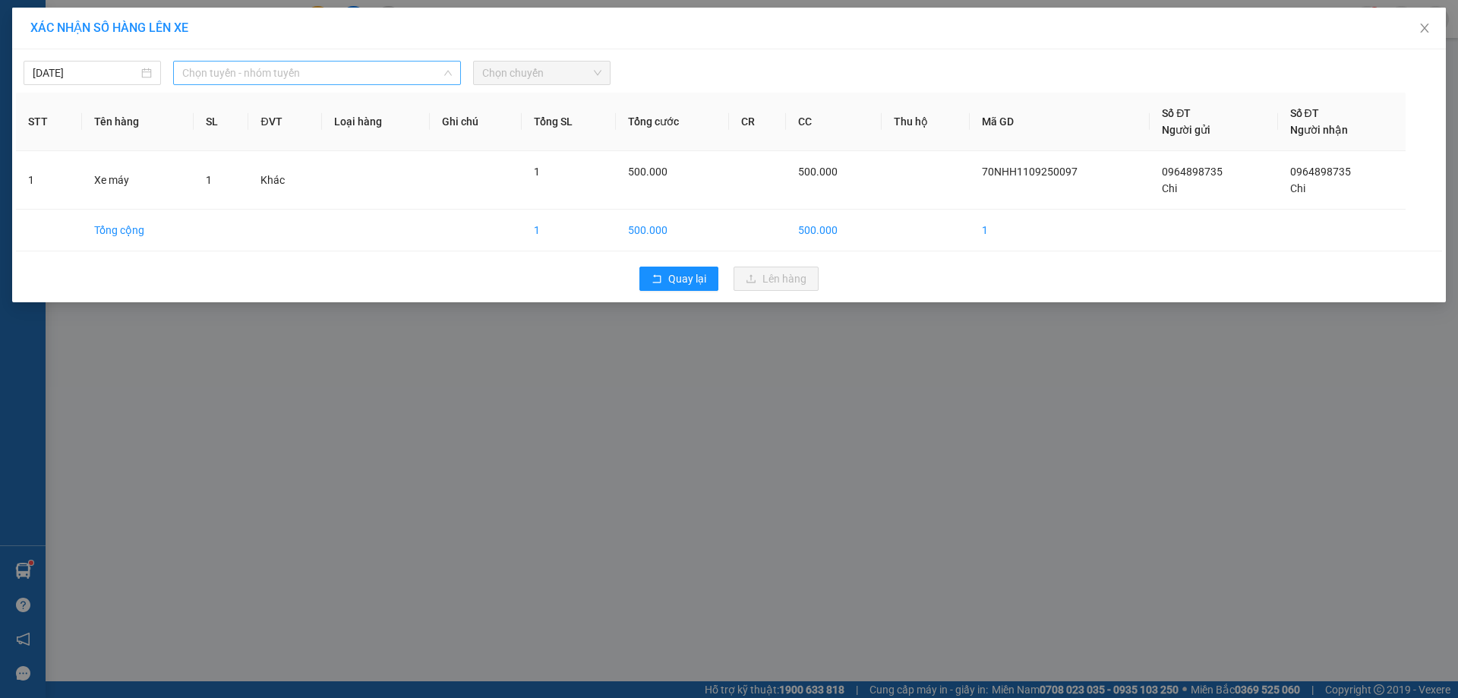
click at [281, 71] on span "Chọn tuyến - nhóm tuyến" at bounding box center [317, 73] width 270 height 23
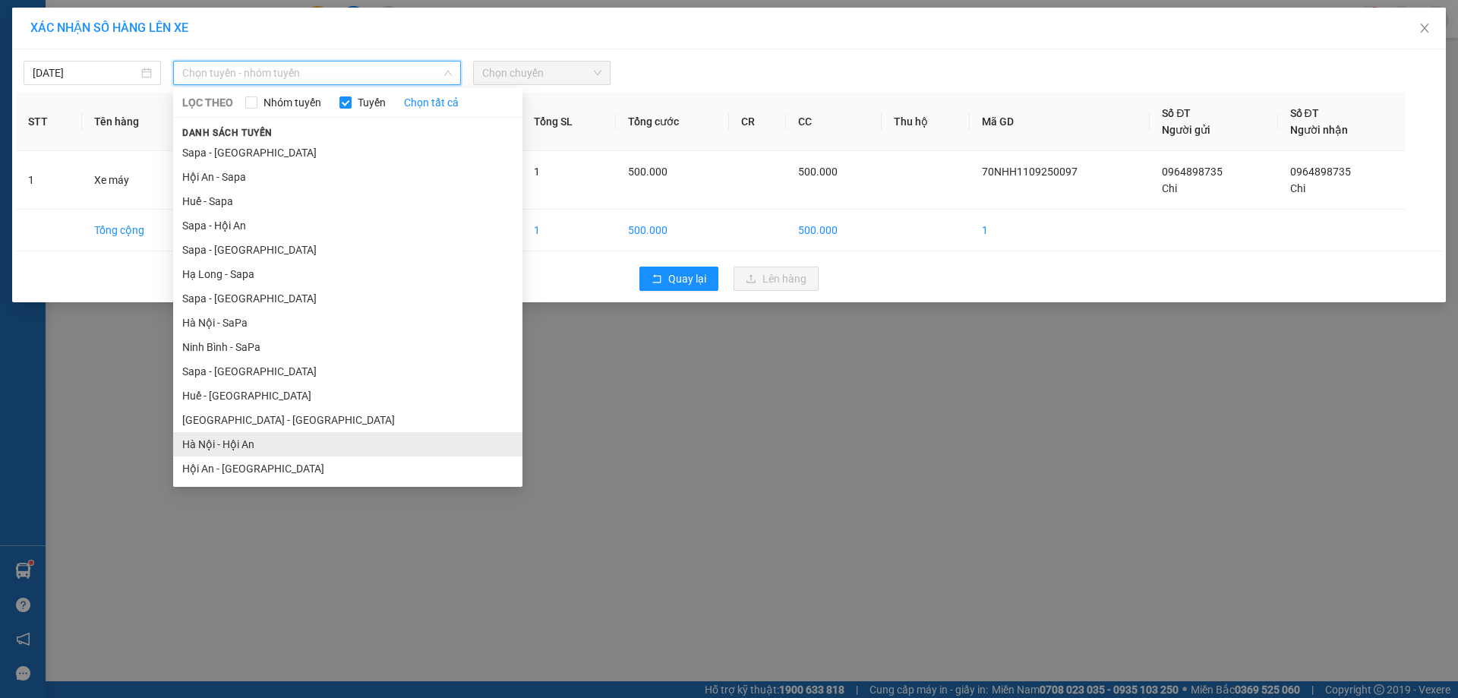
click at [279, 440] on li "Hà Nội - Hội An" at bounding box center [347, 444] width 349 height 24
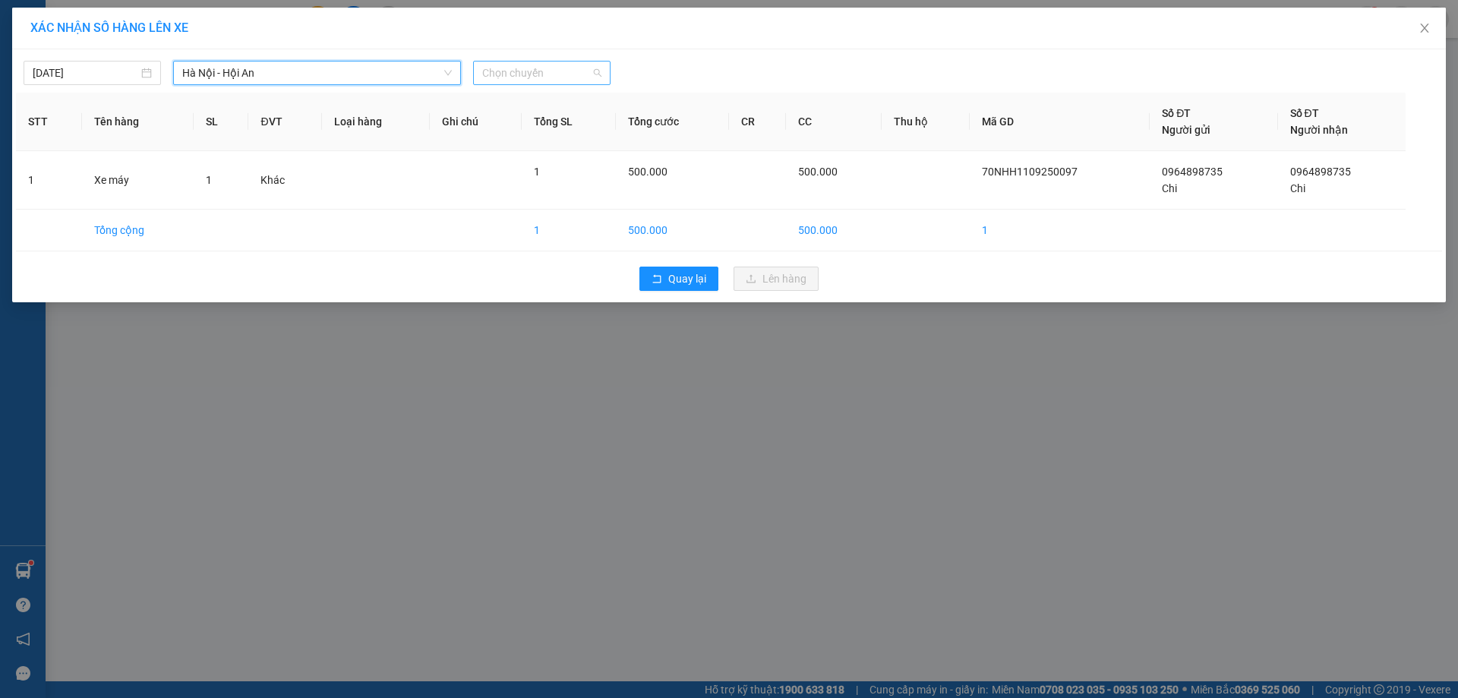
click at [537, 71] on span "Chọn chuyến" at bounding box center [541, 73] width 119 height 23
type input "3682"
drag, startPoint x: 410, startPoint y: 265, endPoint x: 423, endPoint y: 260, distance: 13.7
click at [415, 264] on div "Quay lại Lên hàng" at bounding box center [729, 278] width 1426 height 39
click at [528, 48] on div "XÁC NHẬN SỐ HÀNG LÊN XE" at bounding box center [729, 29] width 1434 height 42
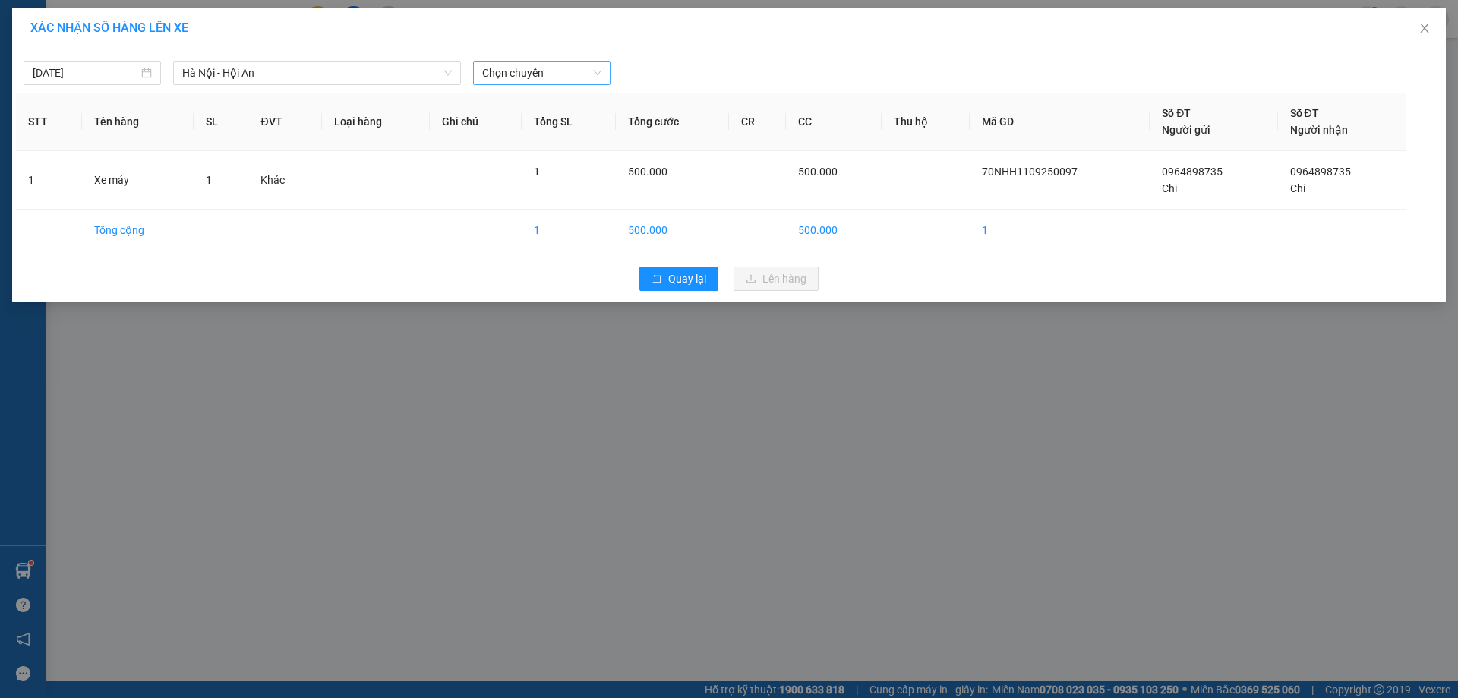
click at [531, 79] on span "Chọn chuyến" at bounding box center [541, 73] width 119 height 23
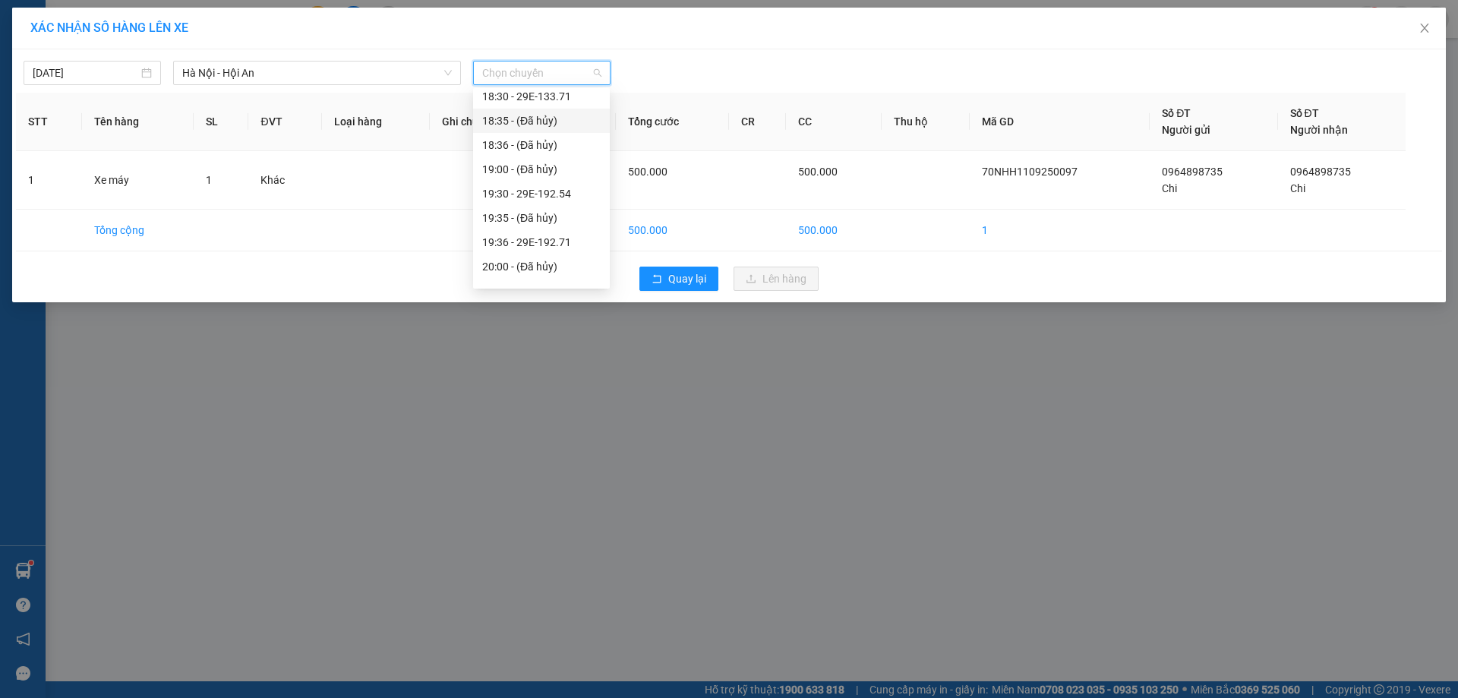
scroll to position [194, 0]
click at [566, 277] on div "21:00 - 29E-360.82" at bounding box center [541, 273] width 118 height 17
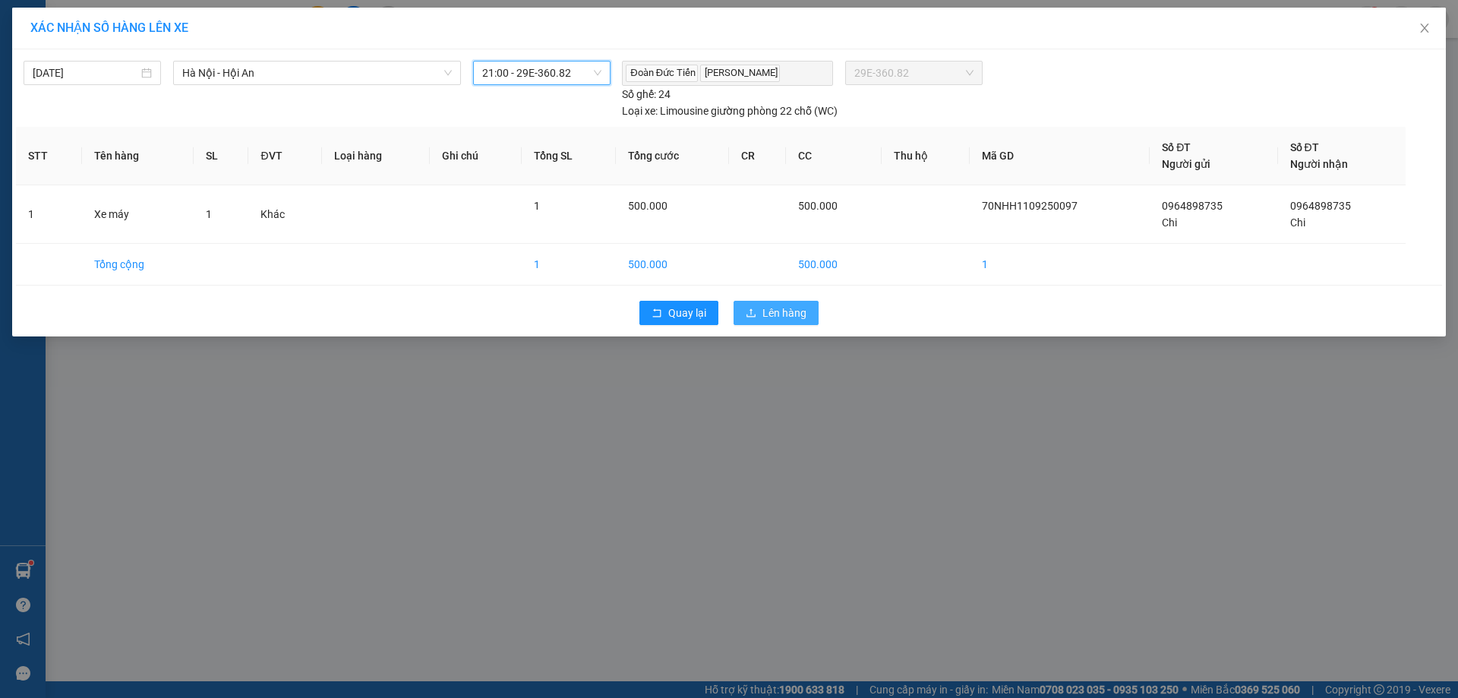
click at [766, 311] on span "Lên hàng" at bounding box center [784, 313] width 44 height 17
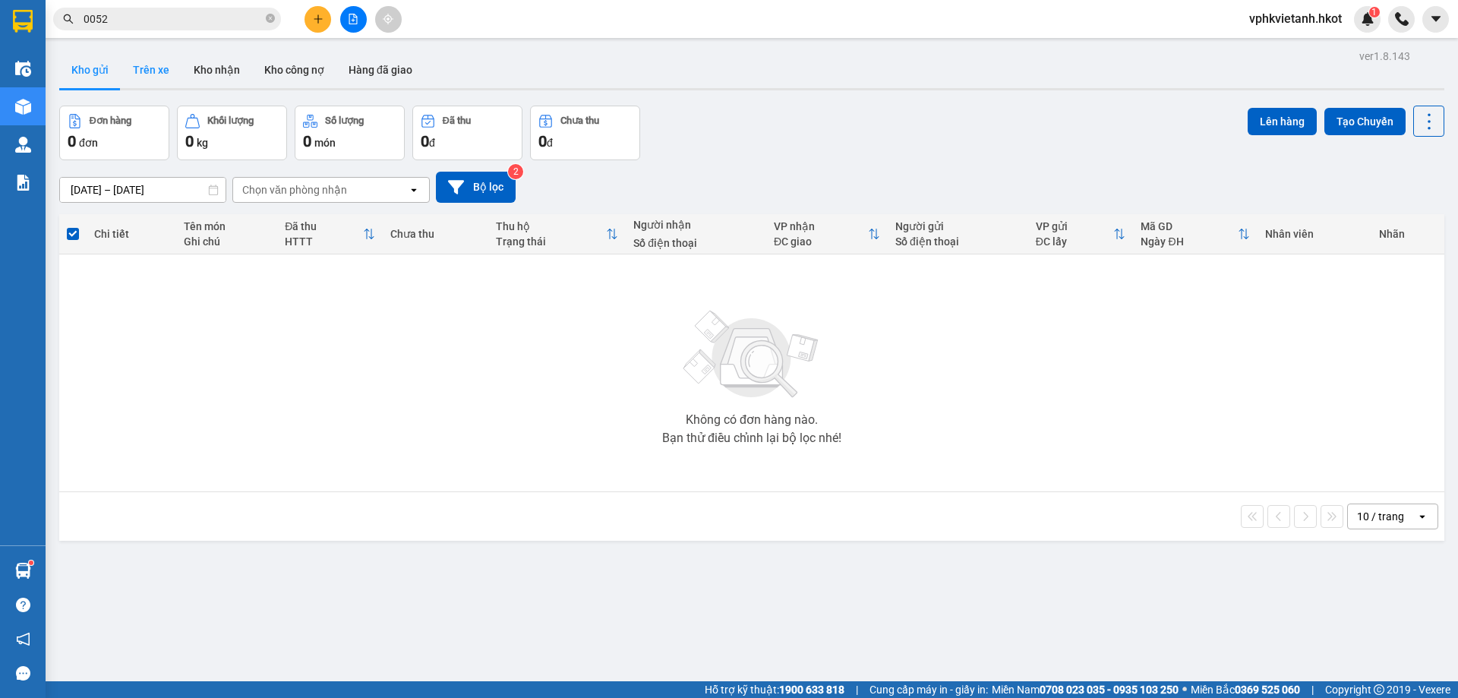
click at [137, 68] on button "Trên xe" at bounding box center [151, 70] width 61 height 36
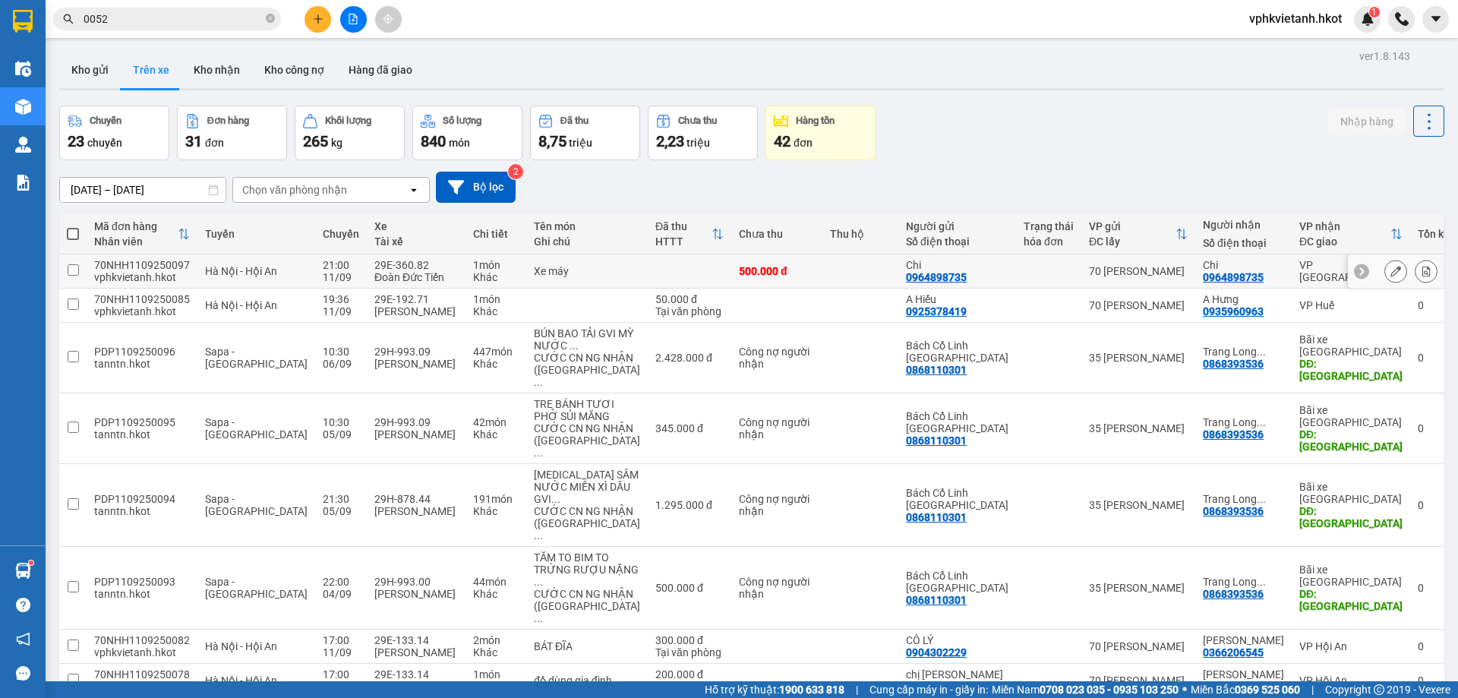
click at [648, 271] on td at bounding box center [690, 271] width 84 height 34
checkbox input "true"
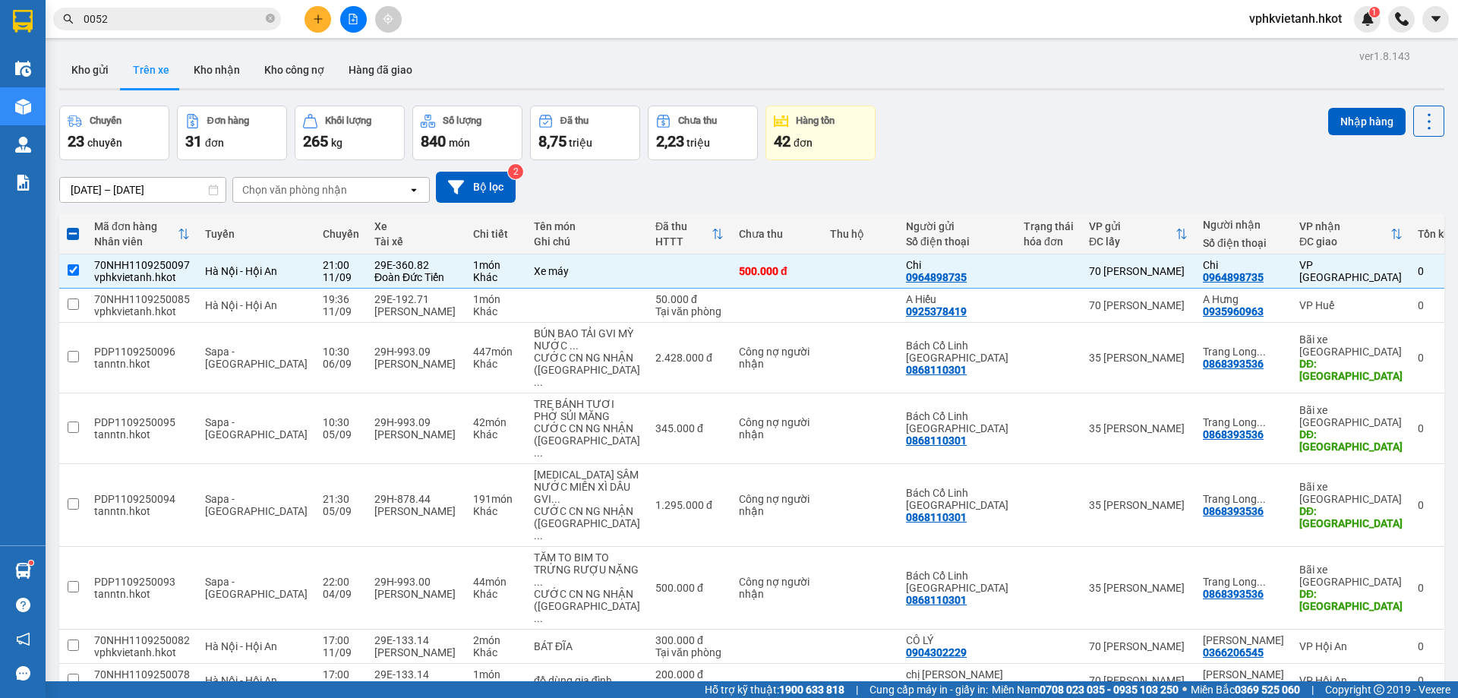
click at [712, 194] on div "[DATE] – [DATE] Press the down arrow key to interact with the calendar and sele…" at bounding box center [751, 187] width 1385 height 31
